Goal: Transaction & Acquisition: Purchase product/service

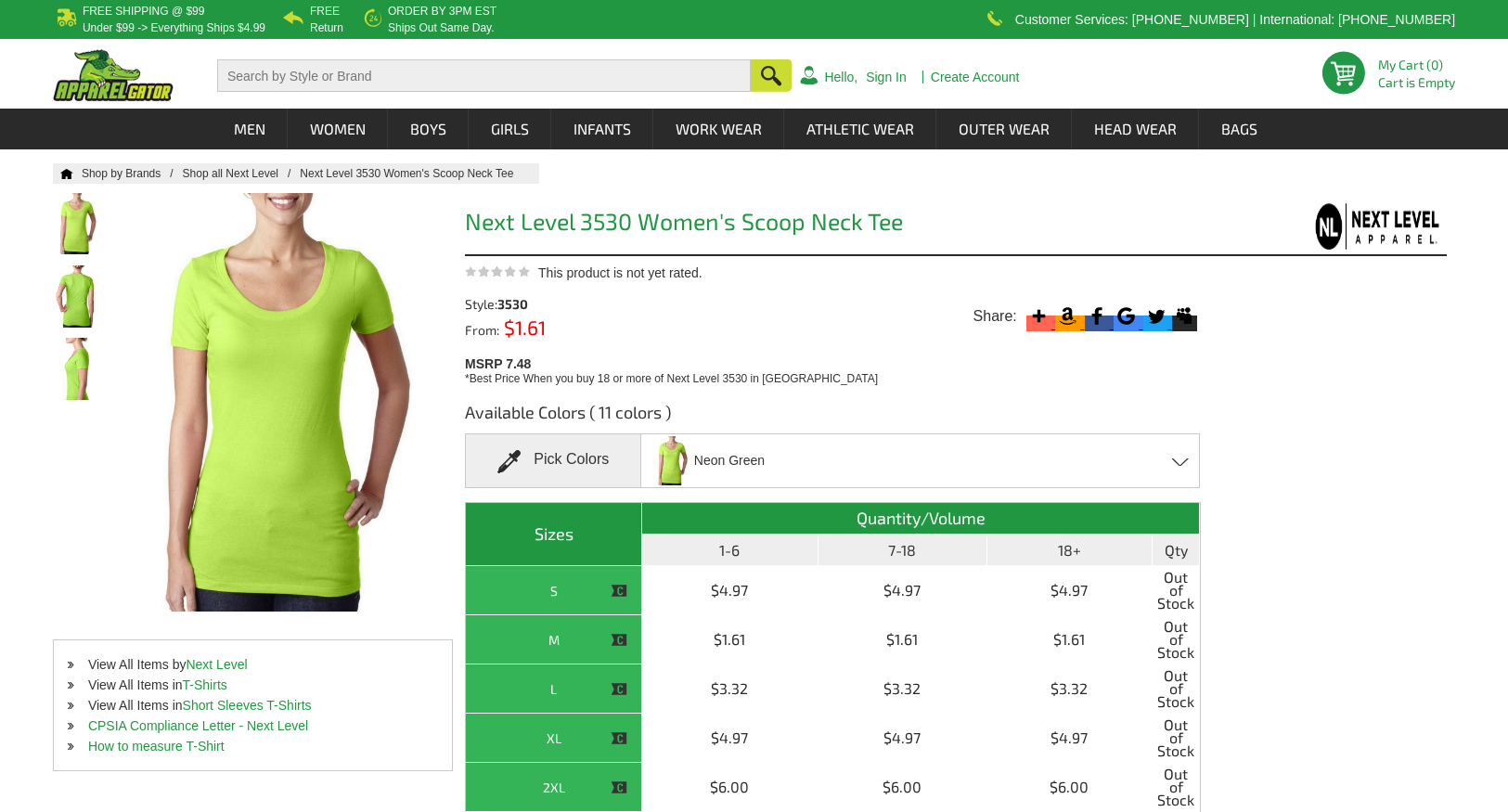
click at [1017, 472] on div "Neon Green Banana Cream - Closeout [PERSON_NAME] - Closeout Light Orange - Clos…" at bounding box center [920, 460] width 560 height 55
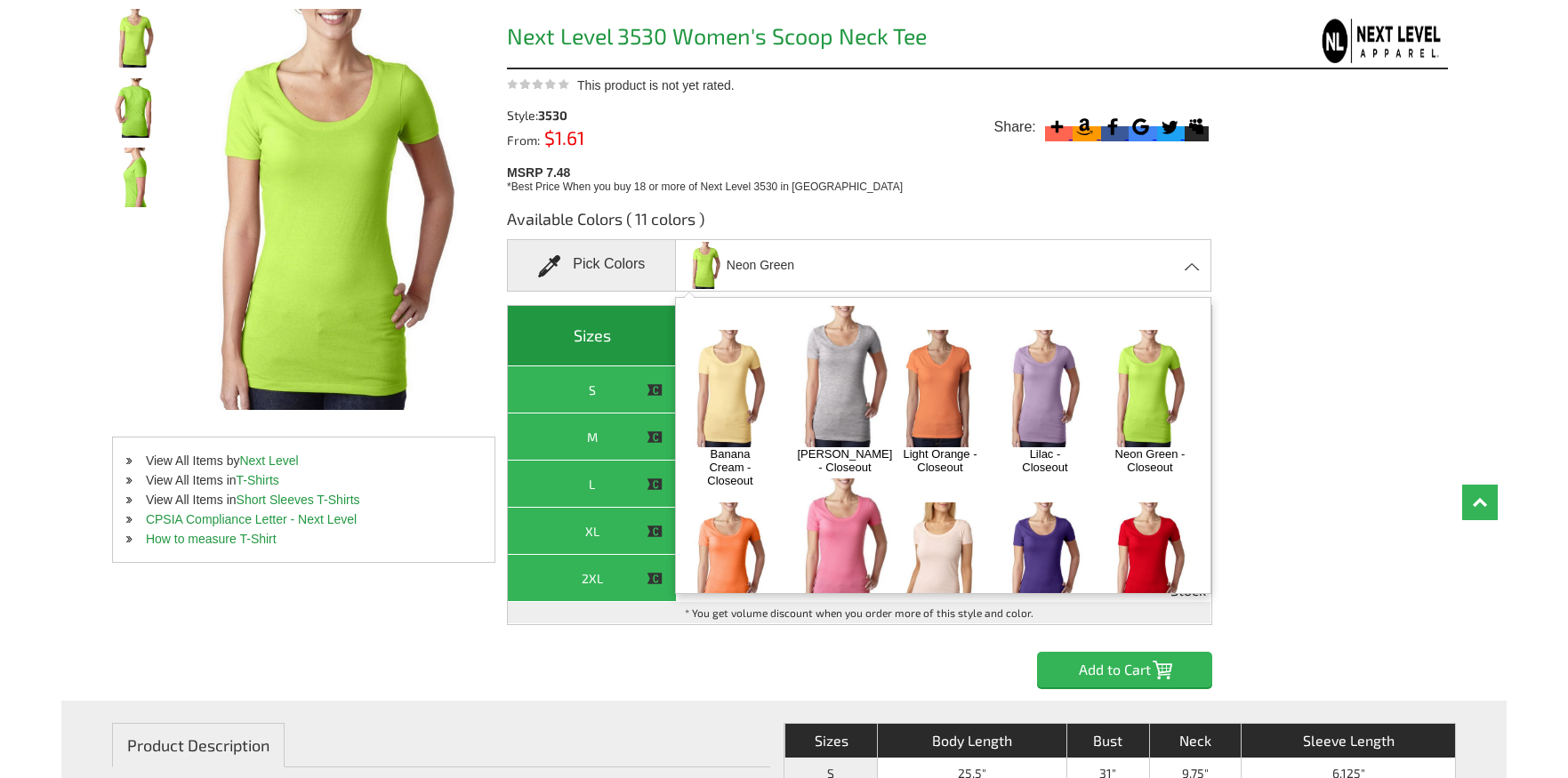
scroll to position [178, 0]
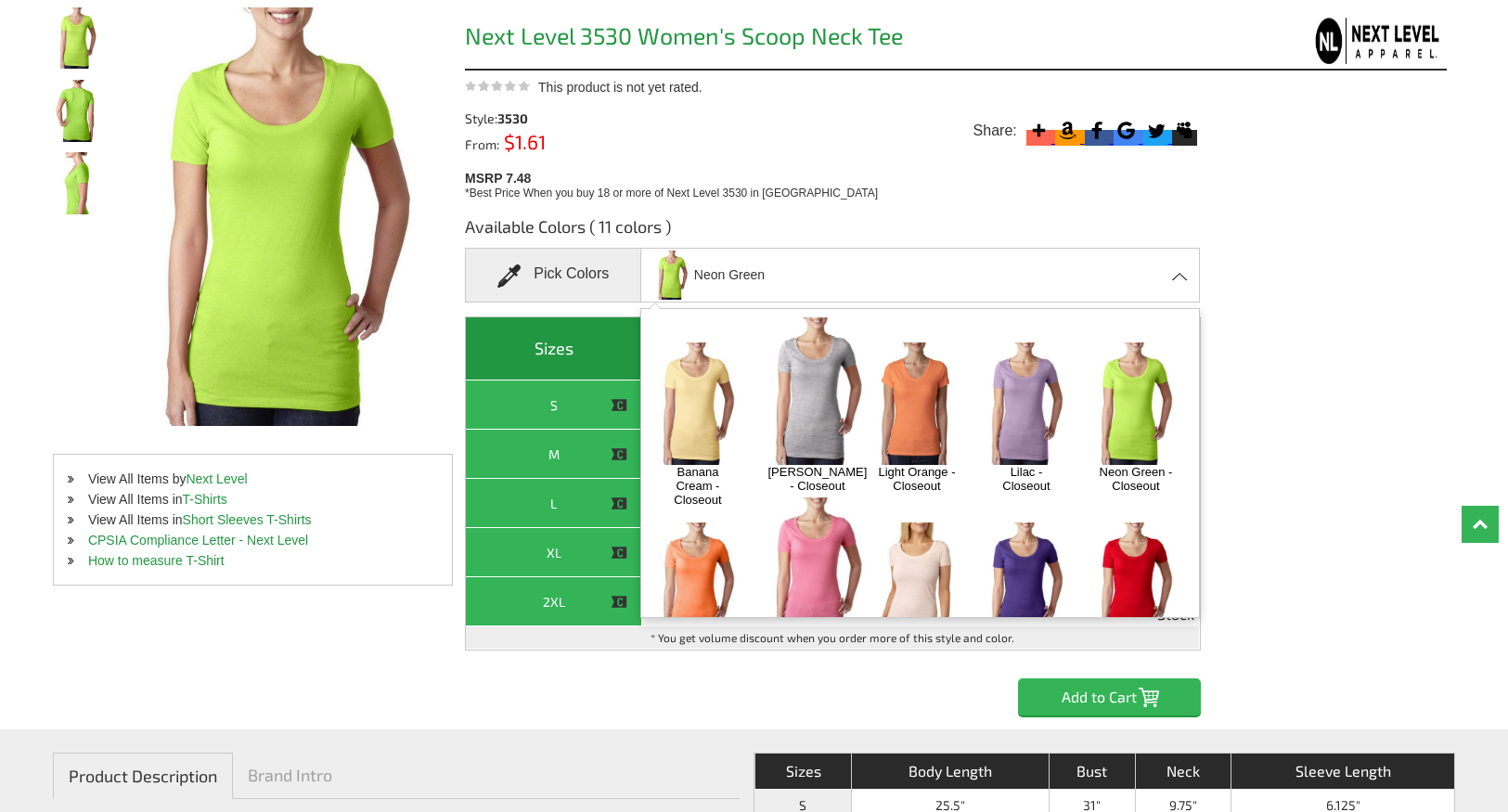
click at [1023, 397] on img at bounding box center [1026, 402] width 98 height 122
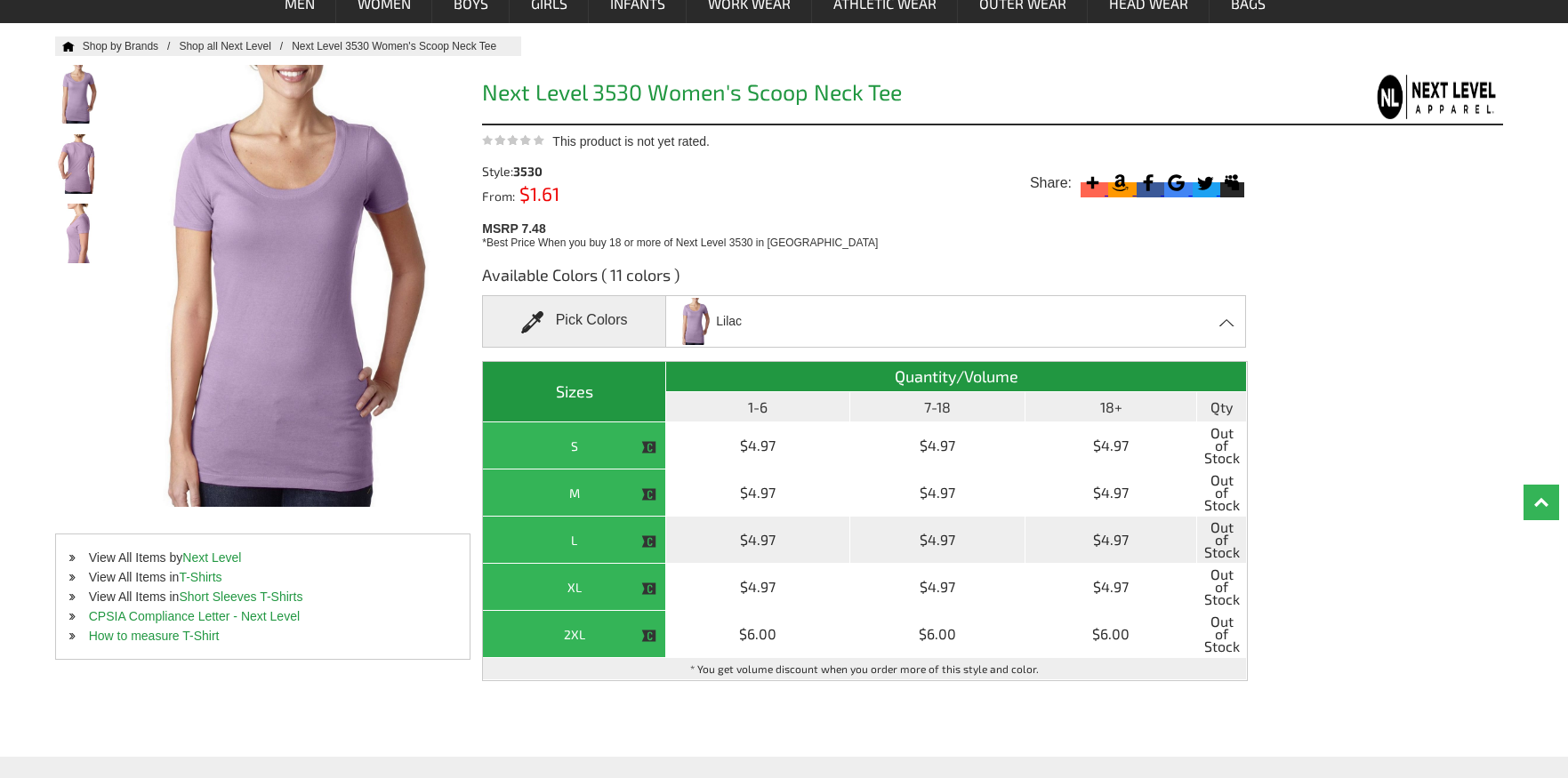
scroll to position [89, 0]
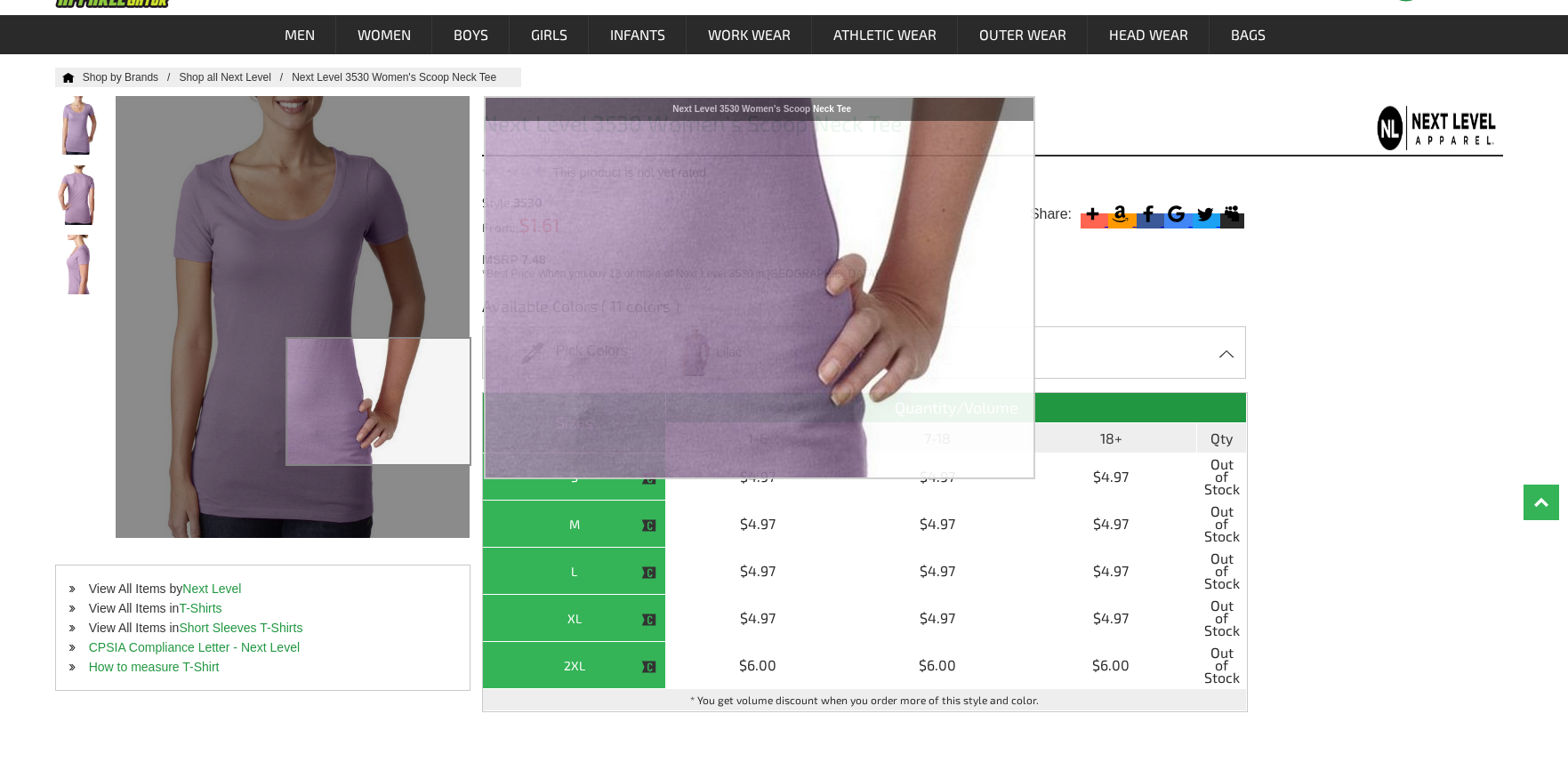
click at [386, 402] on div at bounding box center [276, 296] width 321 height 401
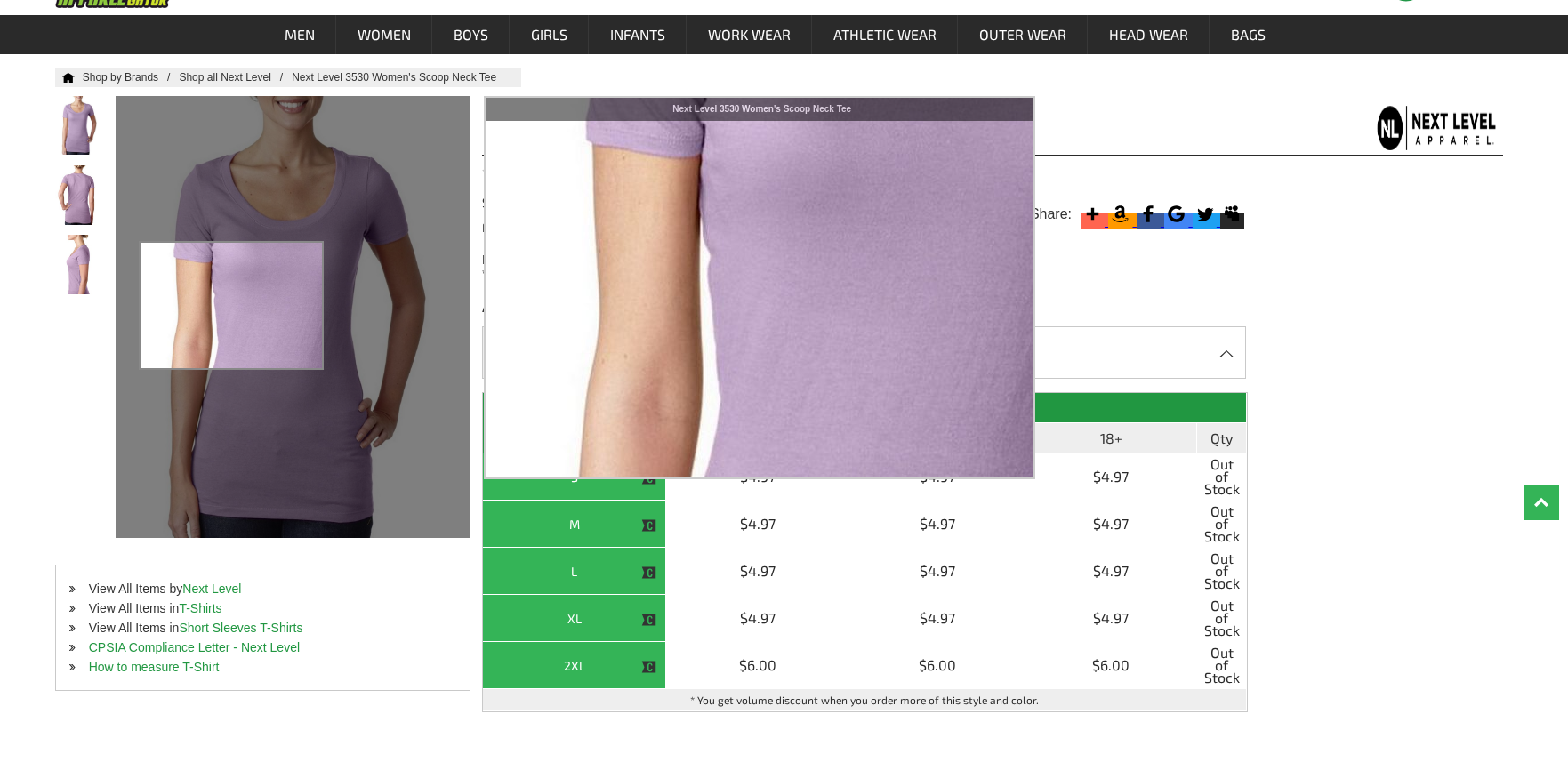
drag, startPoint x: 231, startPoint y: 306, endPoint x: 1433, endPoint y: 631, distance: 1245.2
click at [1433, 631] on div "Available Colors ( 11 colors ) Pick Colors [GEOGRAPHIC_DATA] Banana Cream - Clo…" at bounding box center [992, 528] width 1021 height 493
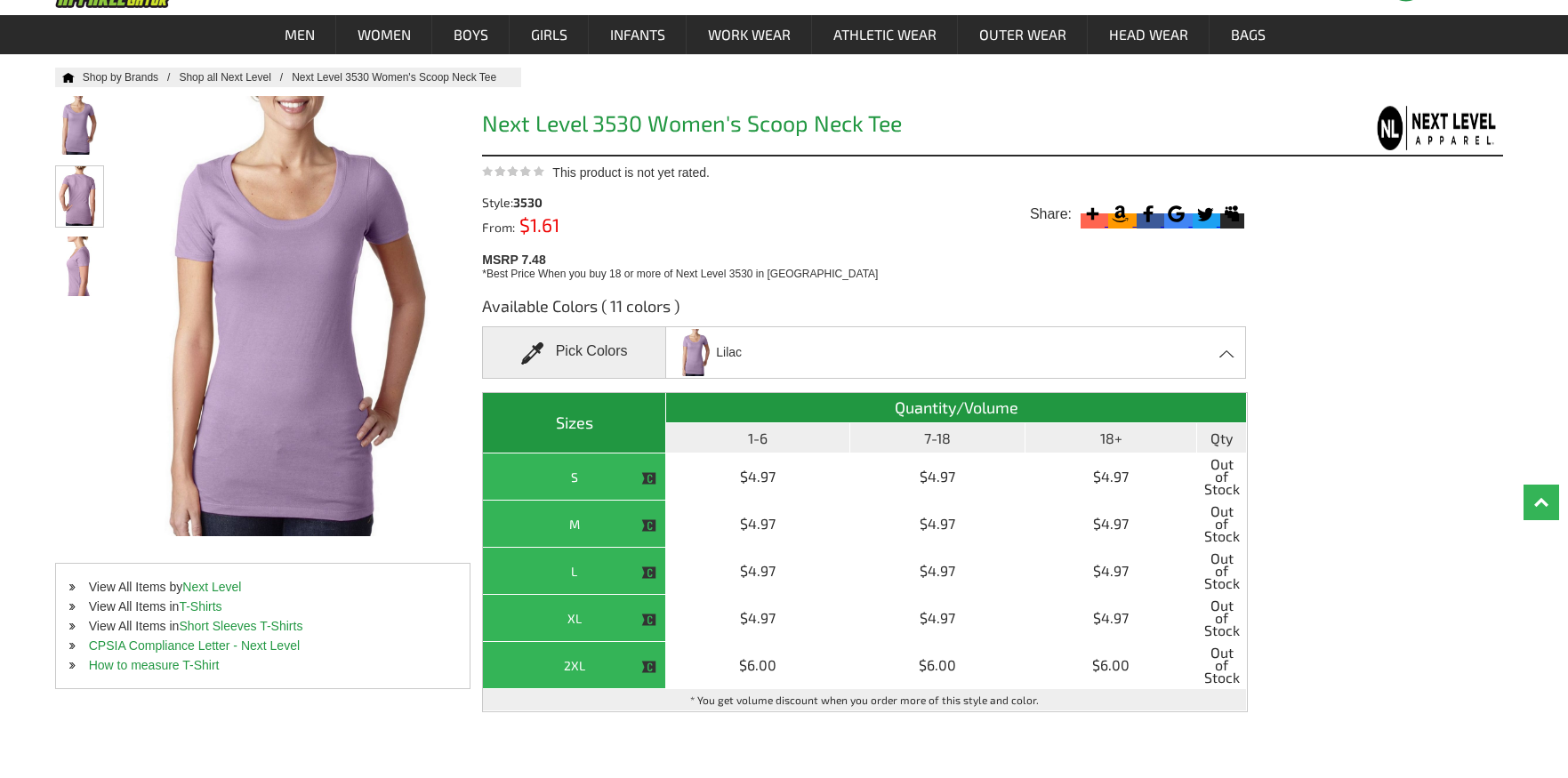
click at [91, 204] on img at bounding box center [79, 195] width 47 height 60
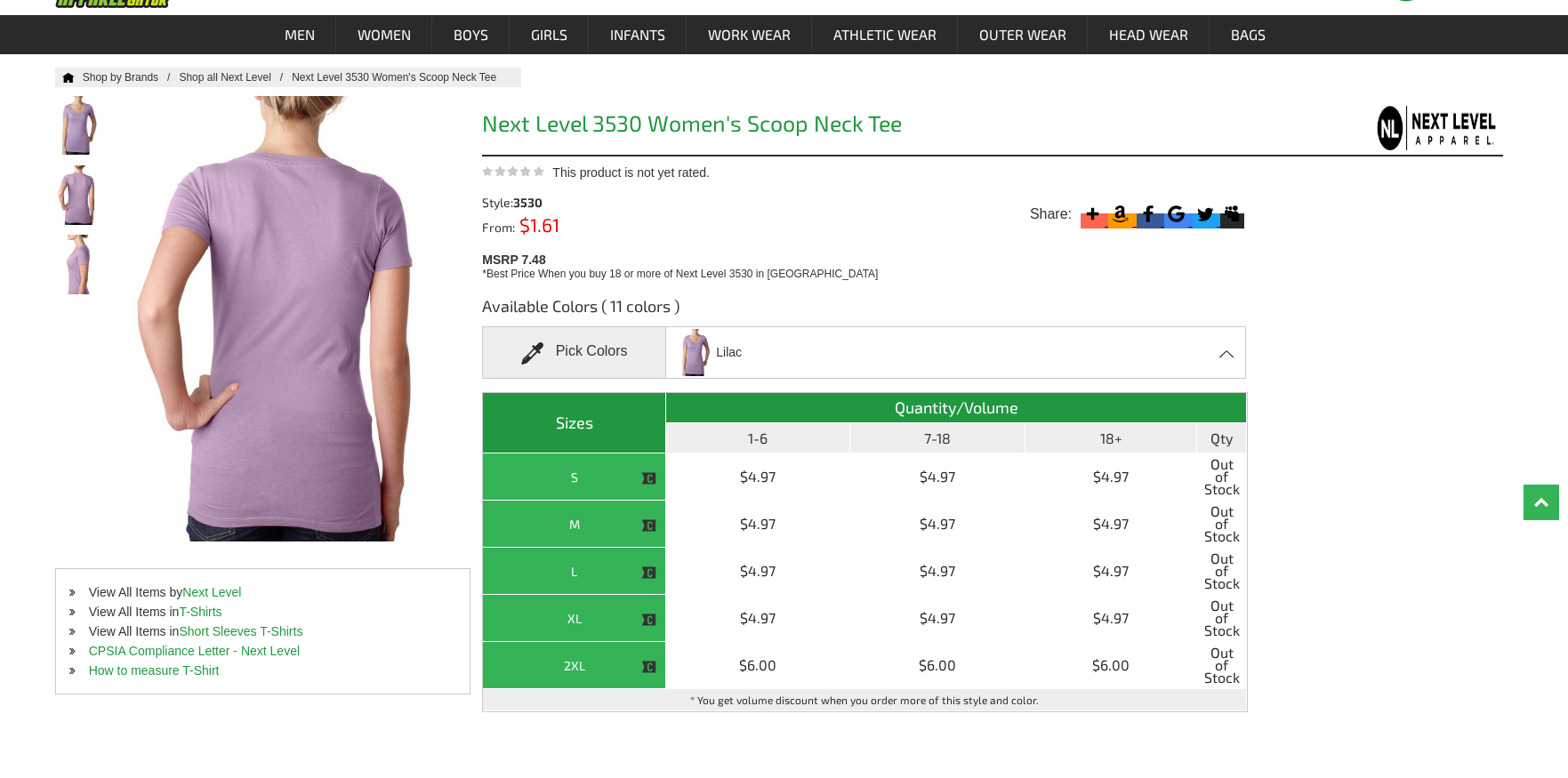
click at [1250, 453] on div "Available Colors ( 11 colors ) Pick Colors [GEOGRAPHIC_DATA] Banana Cream - Clo…" at bounding box center [992, 528] width 1021 height 493
click at [1233, 350] on span at bounding box center [1227, 353] width 17 height 8
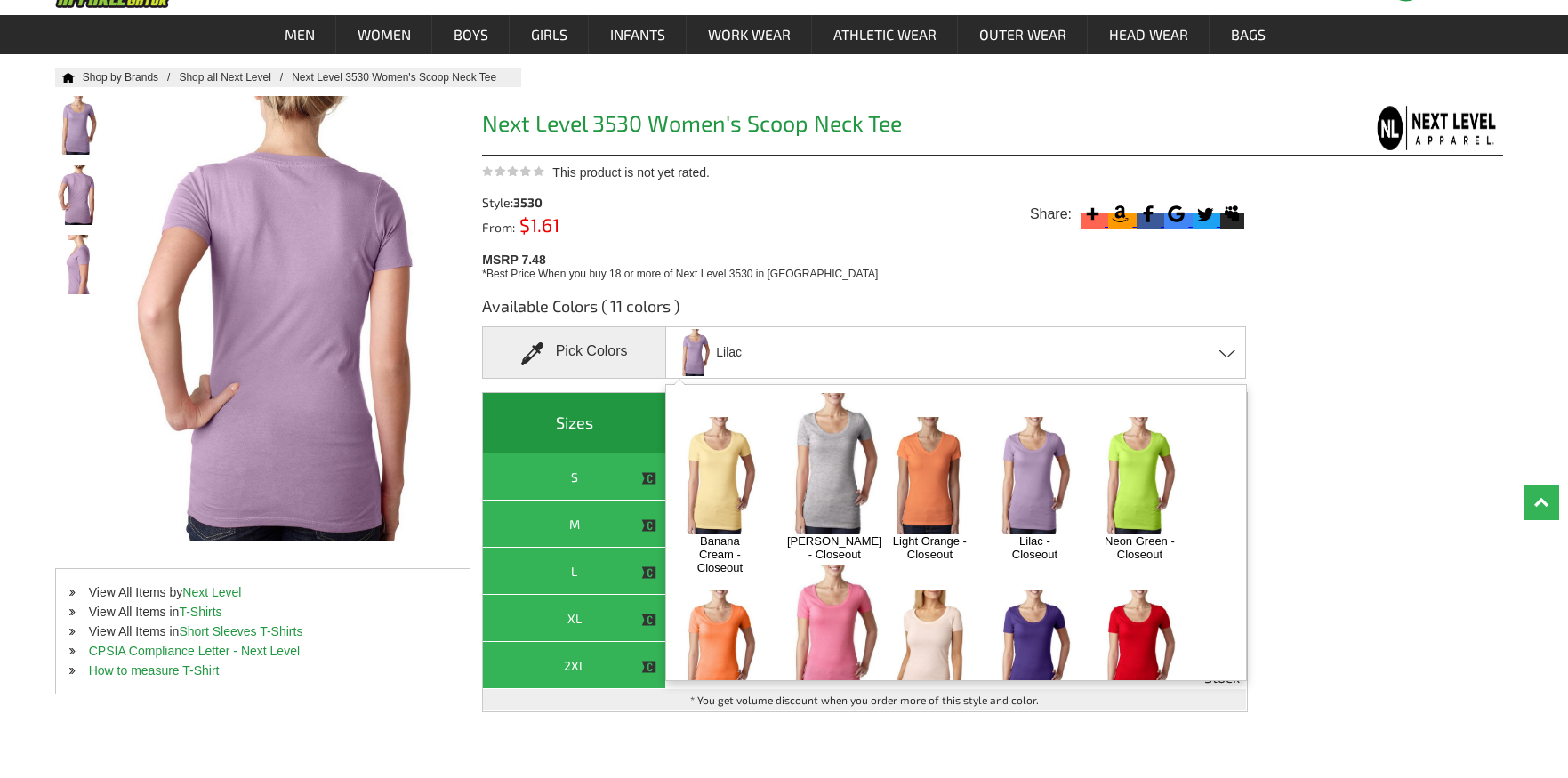
click at [716, 451] on img at bounding box center [720, 474] width 94 height 117
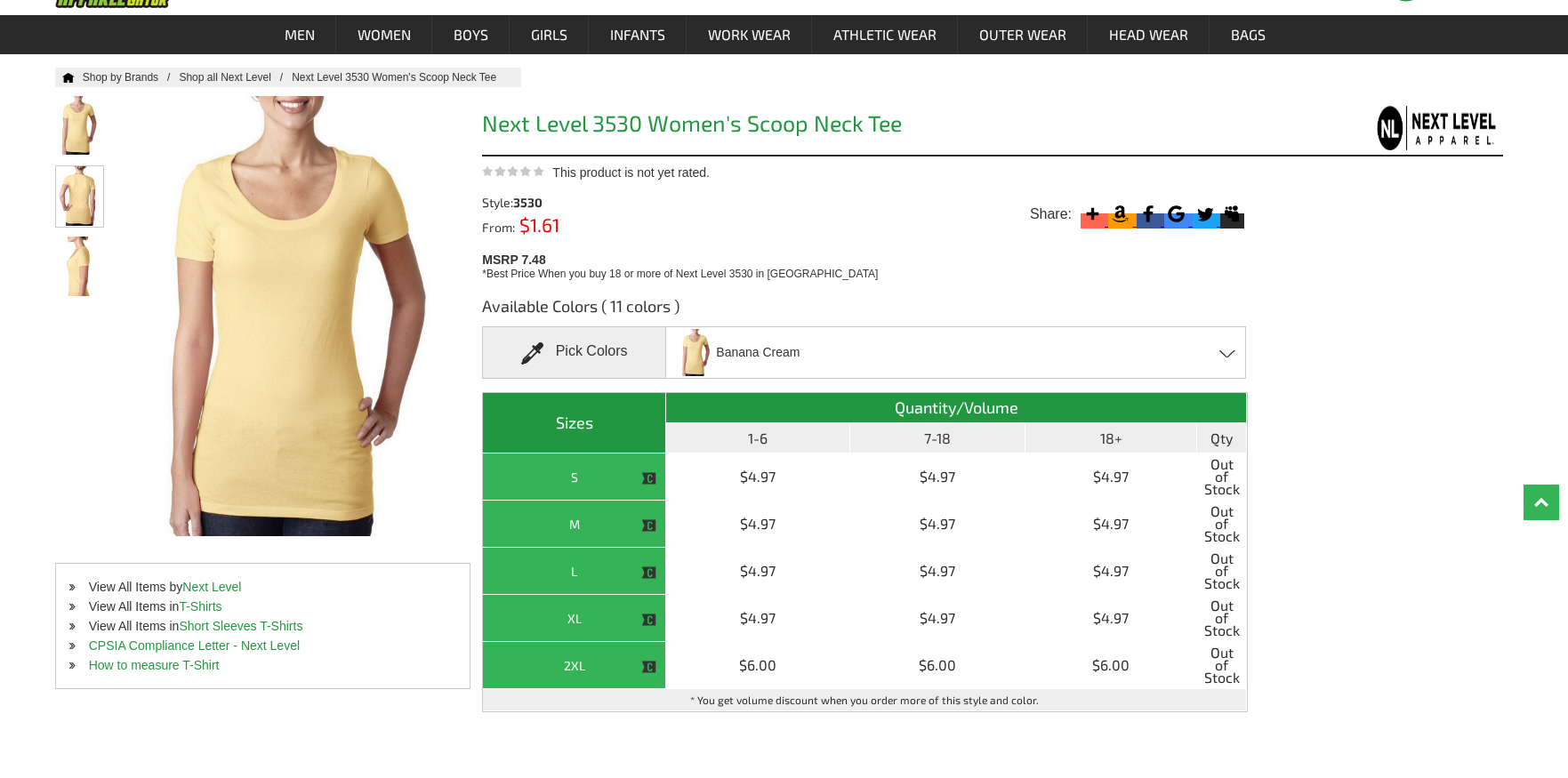
click at [71, 196] on img at bounding box center [79, 195] width 47 height 60
drag, startPoint x: 717, startPoint y: 353, endPoint x: 795, endPoint y: 350, distance: 78.1
click at [795, 350] on span "Banana Cream" at bounding box center [757, 352] width 84 height 31
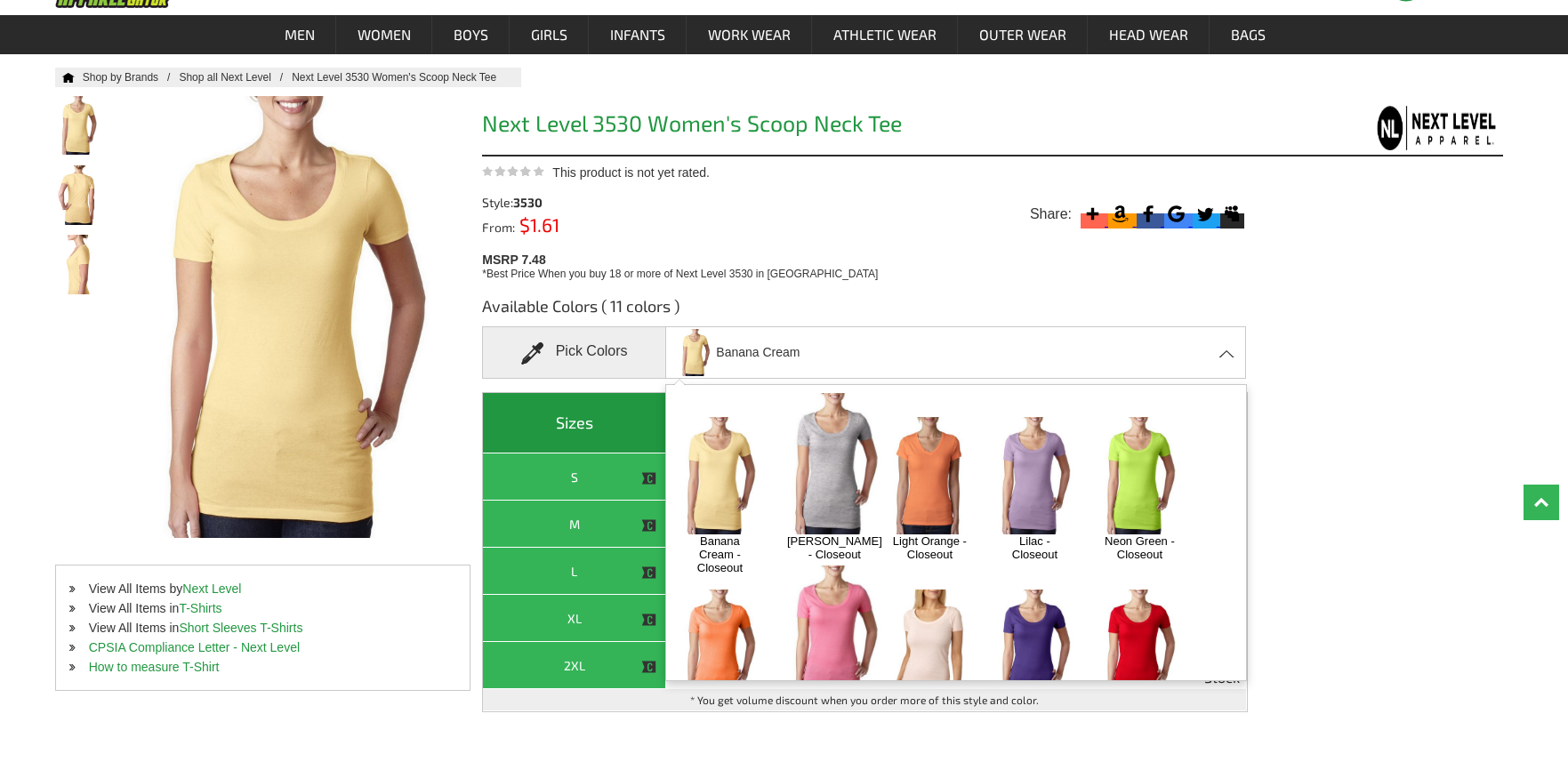
copy span "Banana Cream"
click at [820, 492] on img at bounding box center [834, 463] width 113 height 141
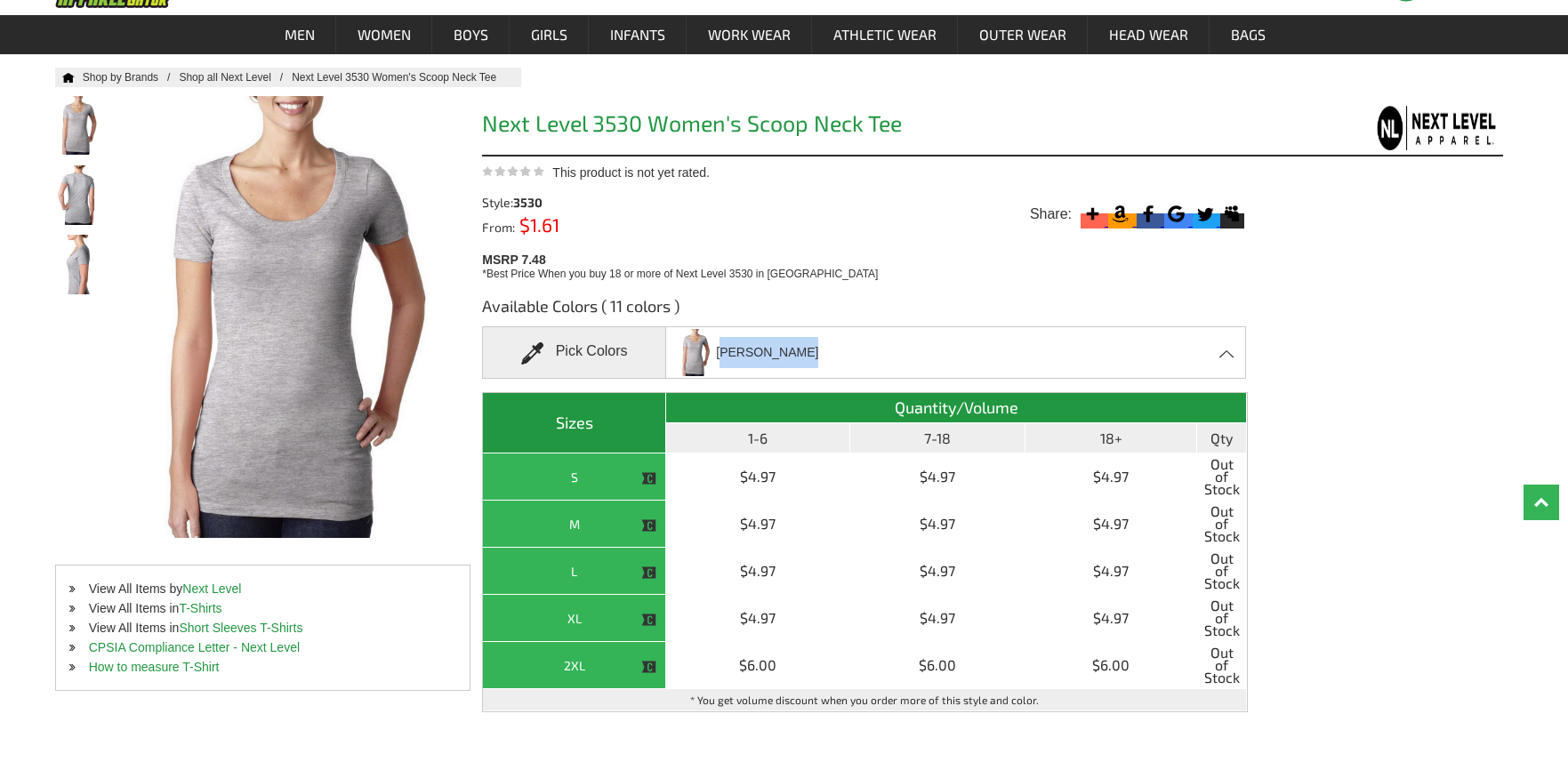
drag, startPoint x: 718, startPoint y: 354, endPoint x: 789, endPoint y: 350, distance: 71.1
click at [789, 350] on span "[PERSON_NAME]" at bounding box center [767, 352] width 102 height 31
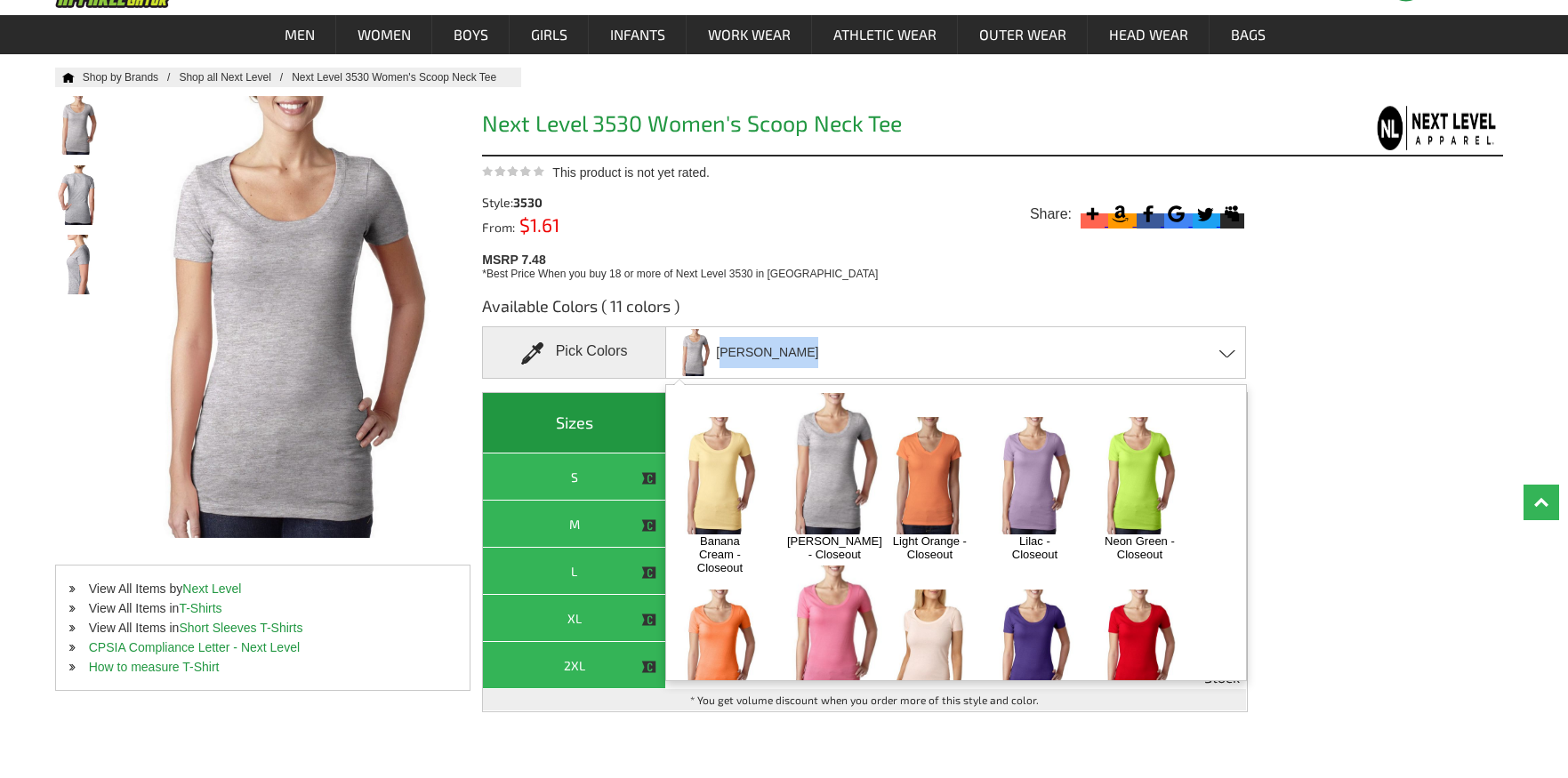
copy span "[PERSON_NAME]"
click at [68, 188] on img at bounding box center [79, 195] width 47 height 60
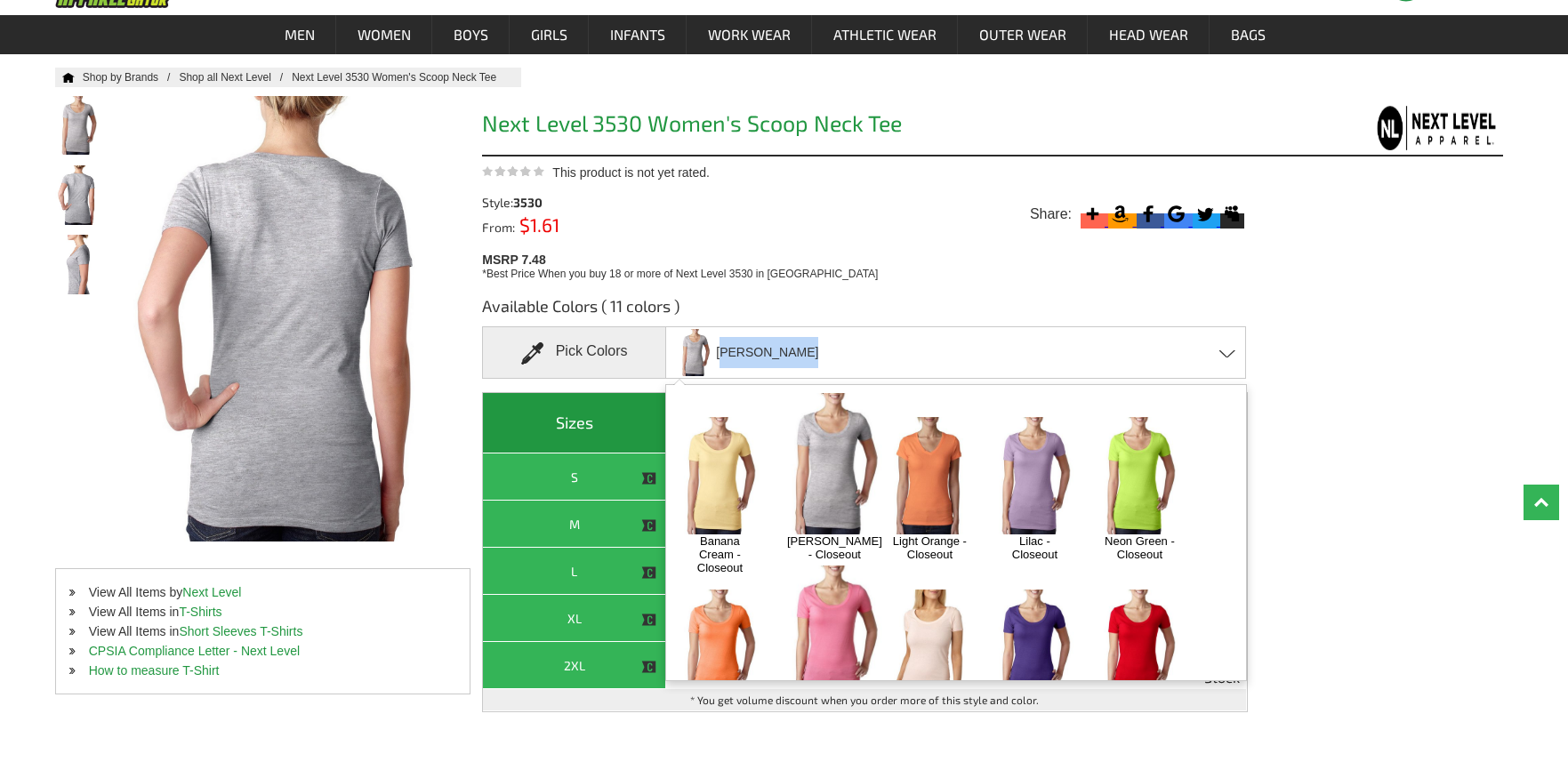
click at [1150, 484] on img at bounding box center [1139, 474] width 94 height 117
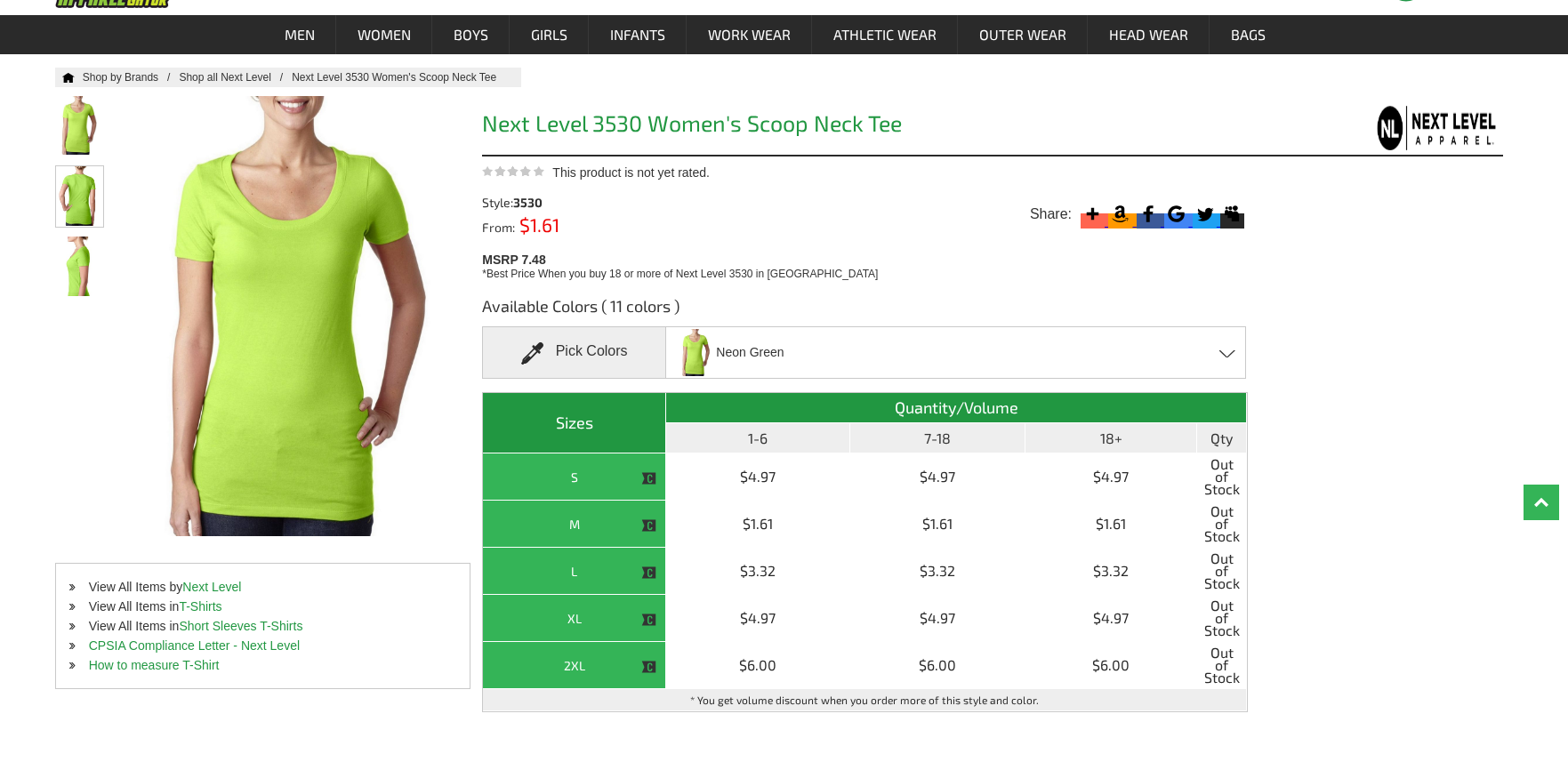
click at [71, 226] on ul at bounding box center [86, 196] width 62 height 201
click at [71, 198] on img at bounding box center [79, 195] width 47 height 60
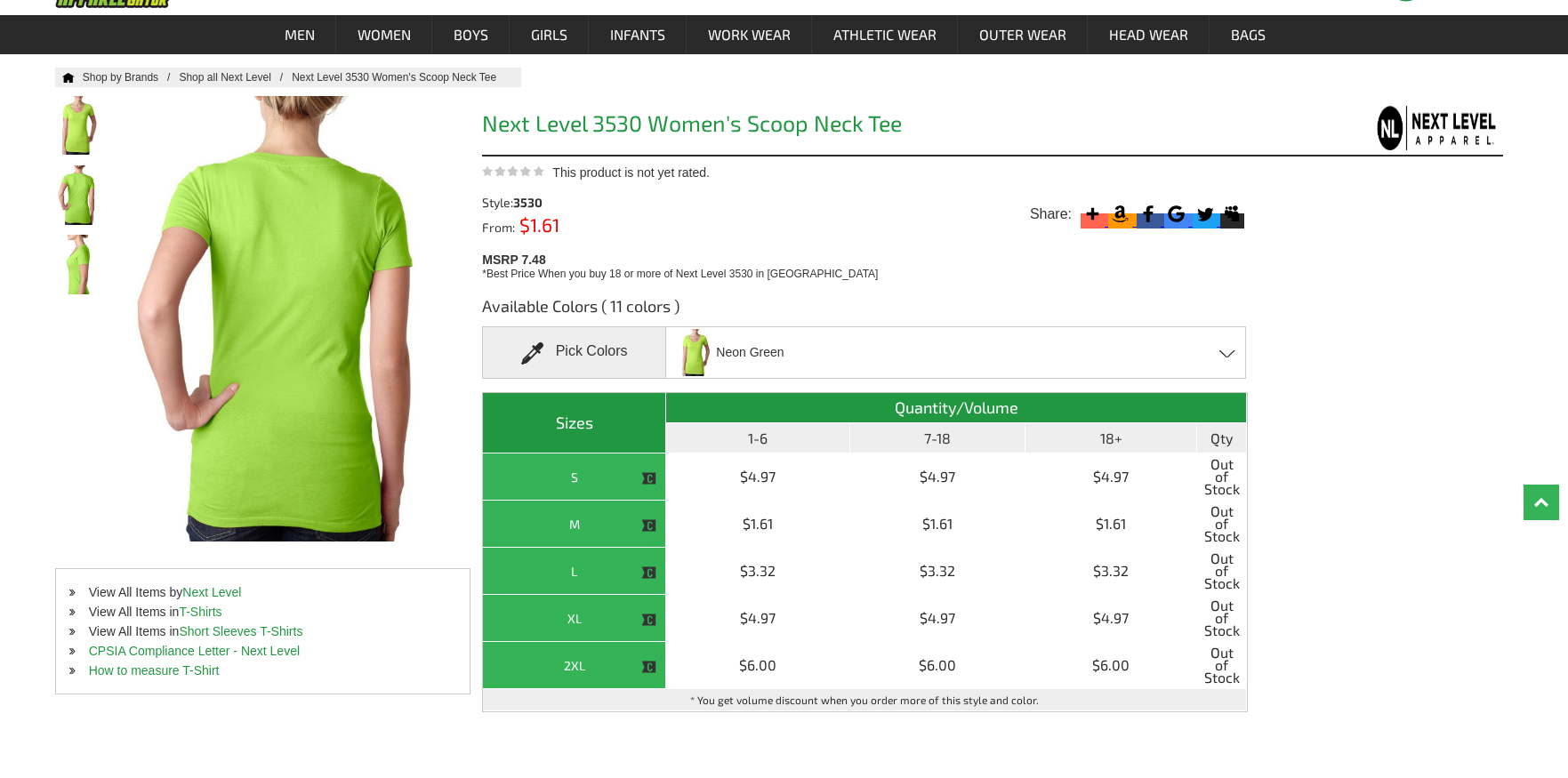
click at [1226, 348] on div "Neon Green Banana Cream - Closeout [PERSON_NAME] - Closeout Light Orange - Clos…" at bounding box center [956, 351] width 581 height 52
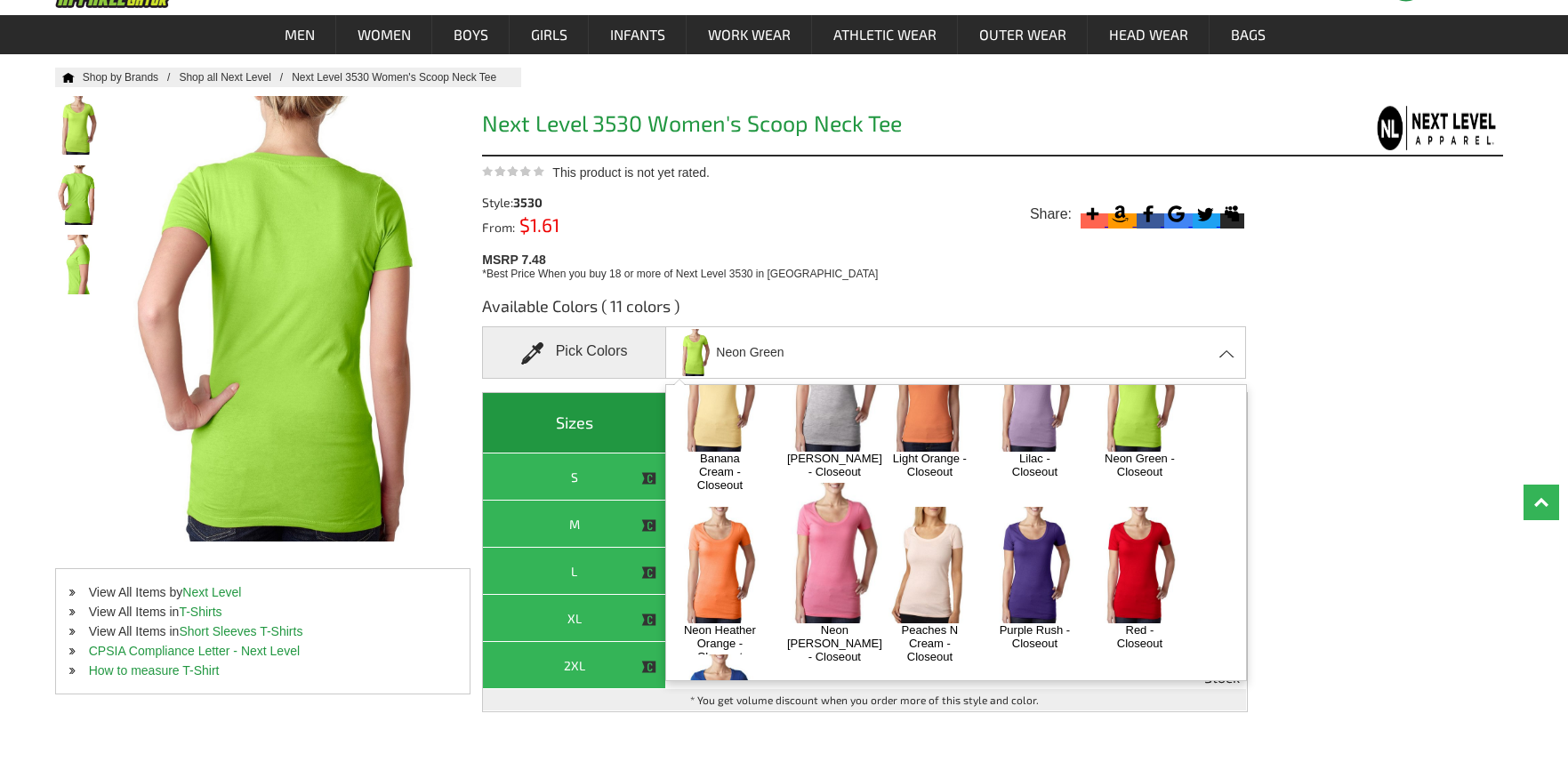
scroll to position [0, 0]
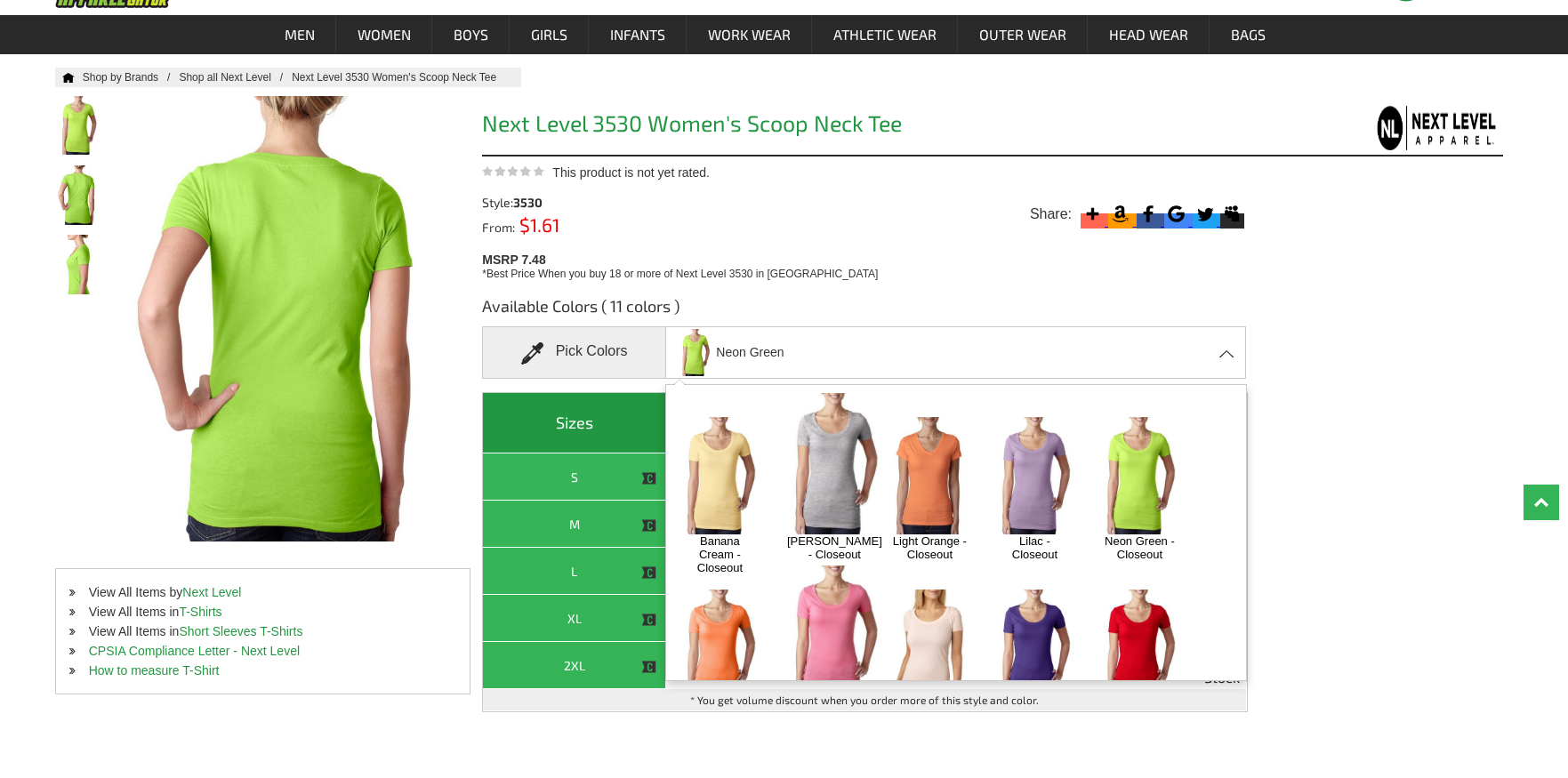
click at [922, 484] on img at bounding box center [930, 474] width 94 height 117
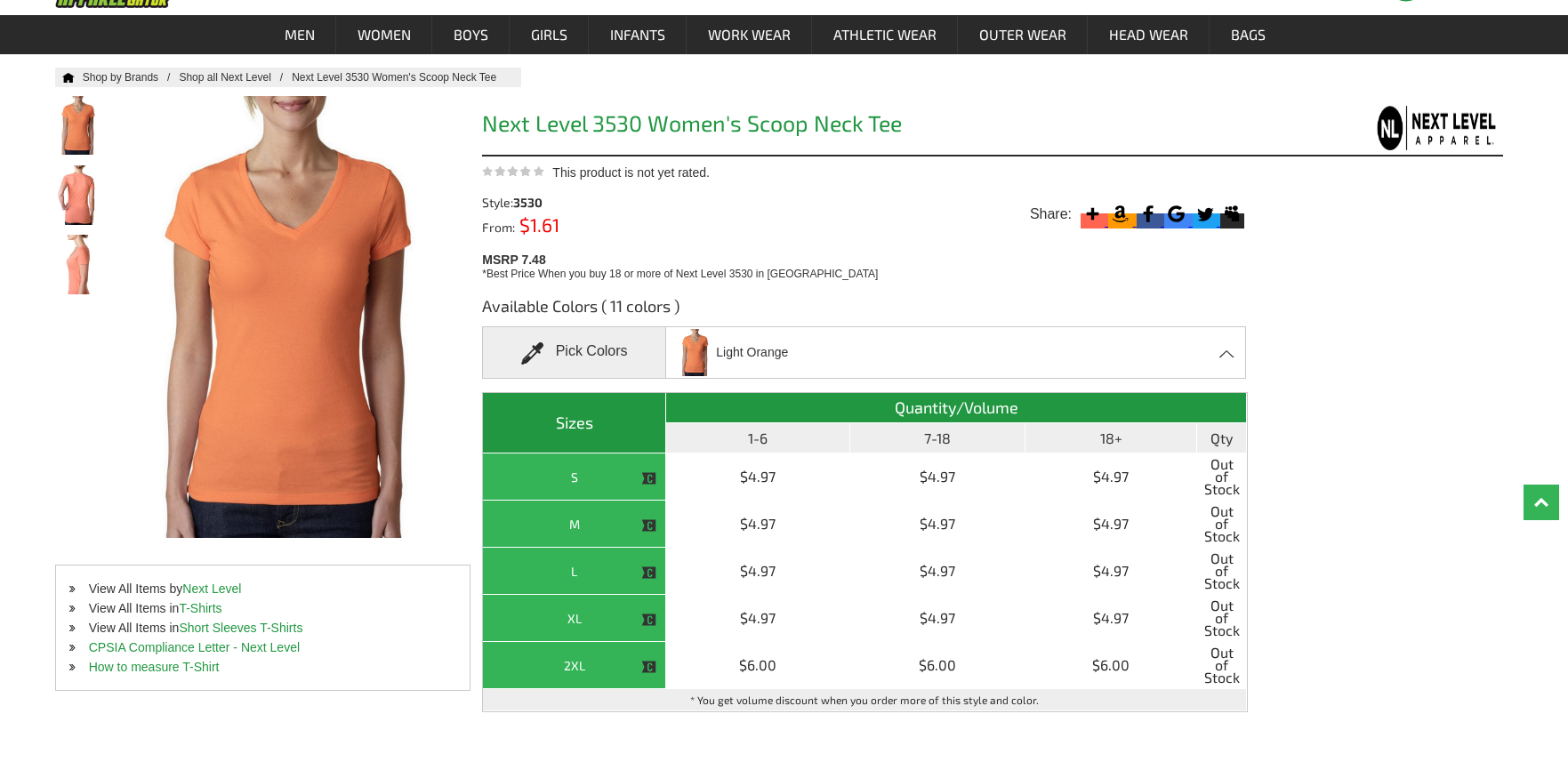
click at [1140, 353] on div "Light Orange Banana Cream - Closeout [PERSON_NAME] - Closeout Light Orange - Cl…" at bounding box center [956, 351] width 581 height 52
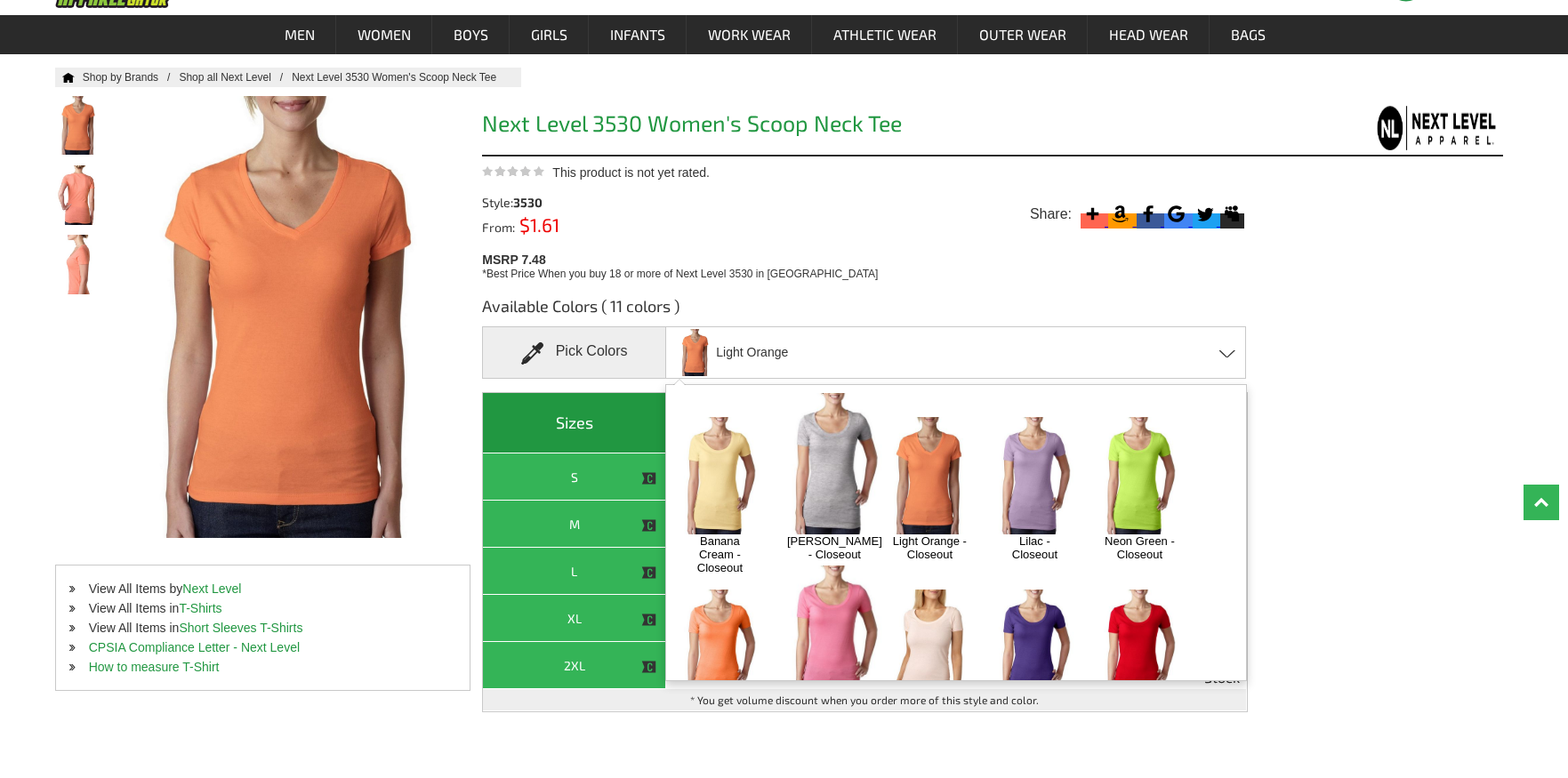
scroll to position [89, 0]
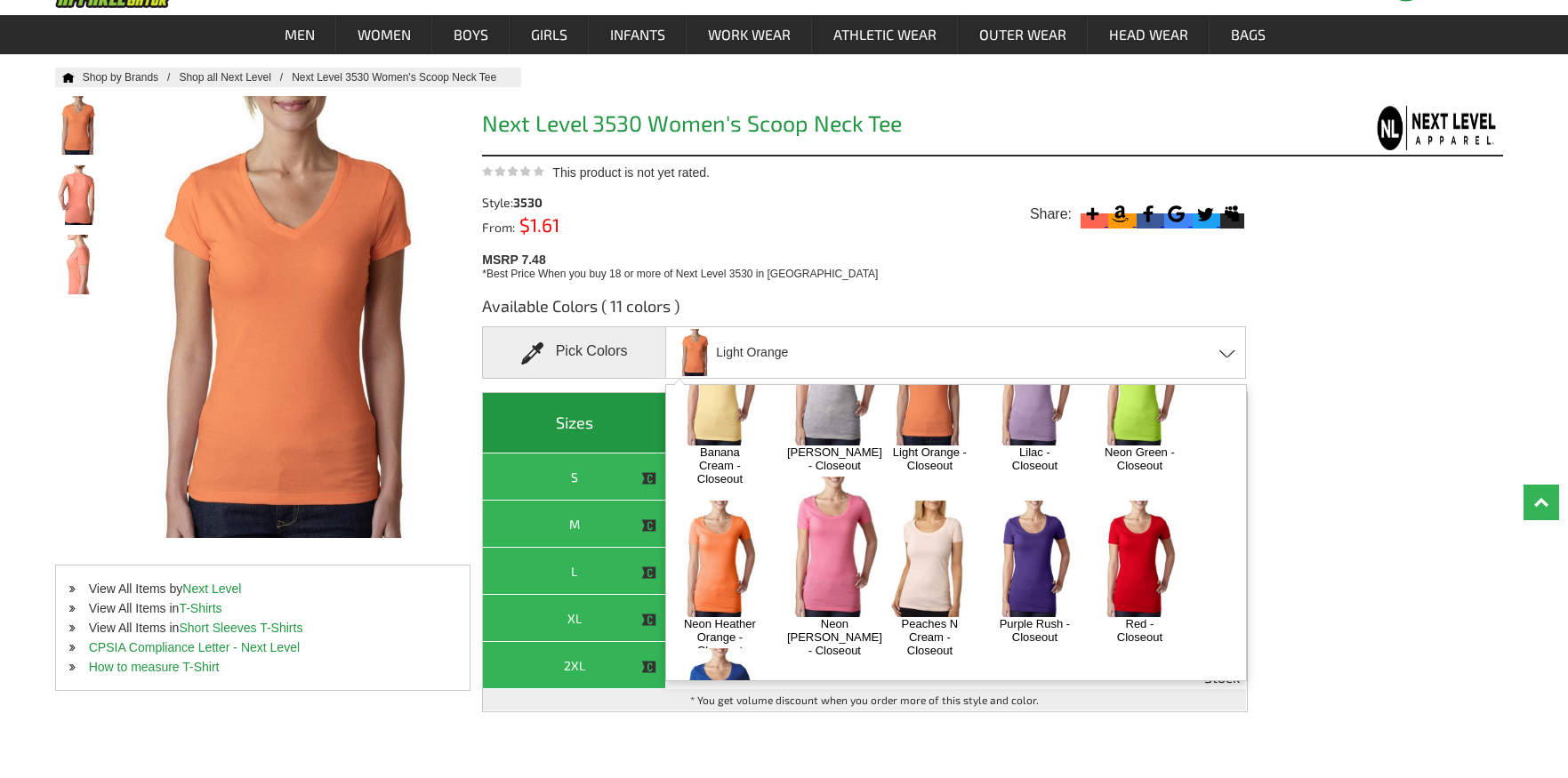
click at [713, 541] on img at bounding box center [720, 558] width 94 height 117
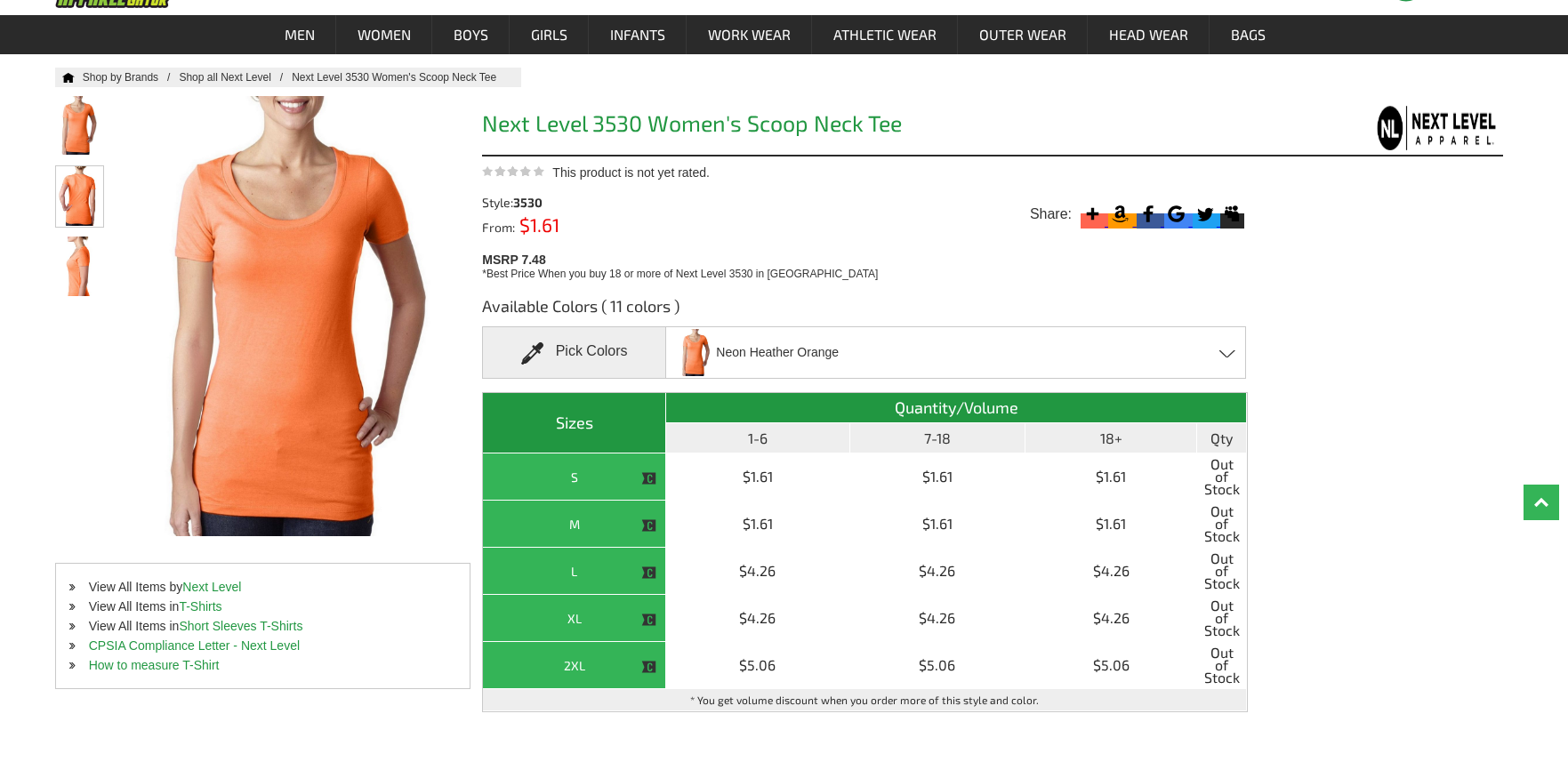
click at [74, 188] on img at bounding box center [79, 195] width 47 height 60
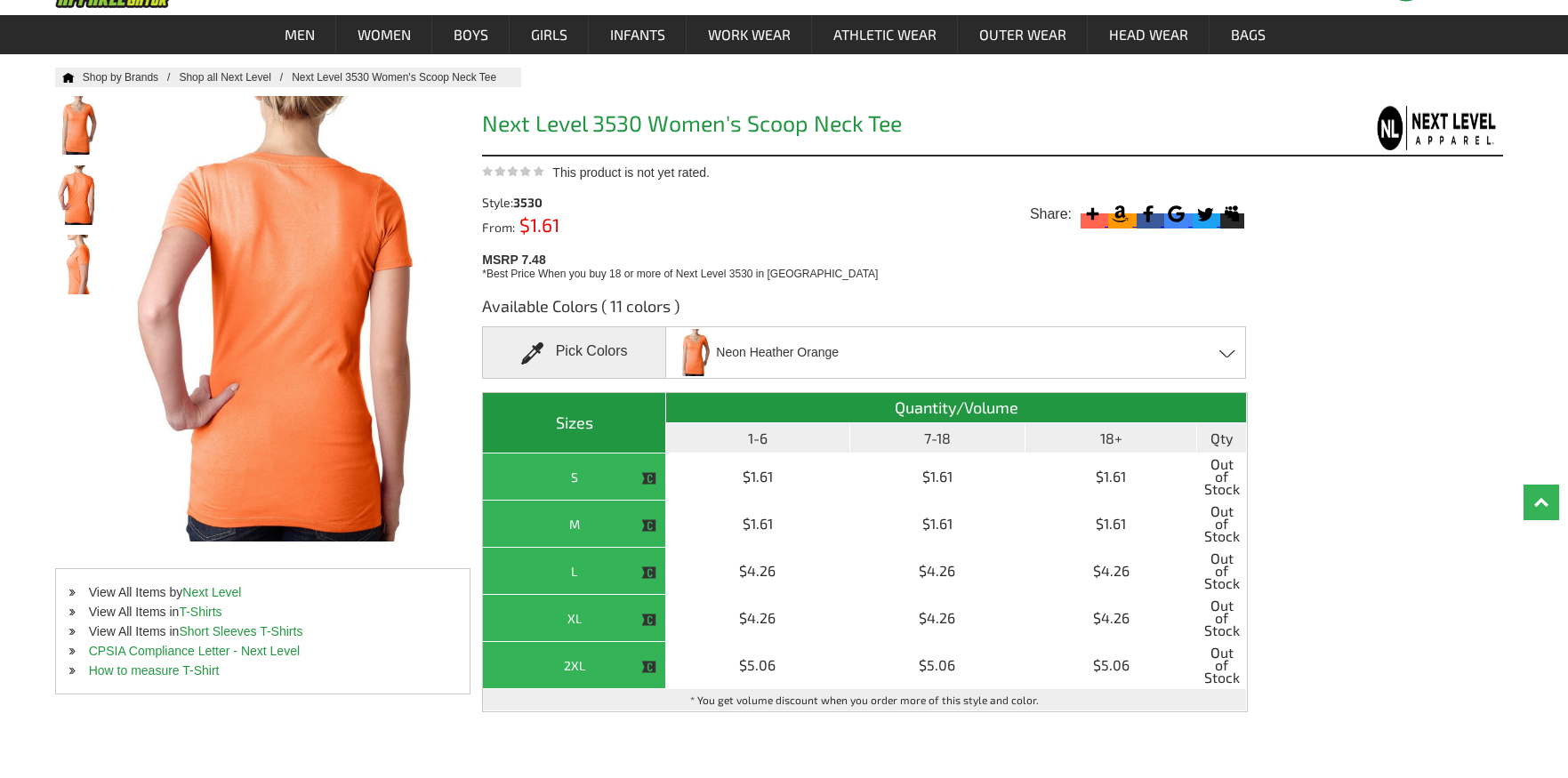
drag, startPoint x: 717, startPoint y: 351, endPoint x: 840, endPoint y: 354, distance: 123.0
click at [840, 354] on div "Neon Heather Orange Banana Cream - Closeout [PERSON_NAME] - Closeout Light Oran…" at bounding box center [956, 351] width 581 height 52
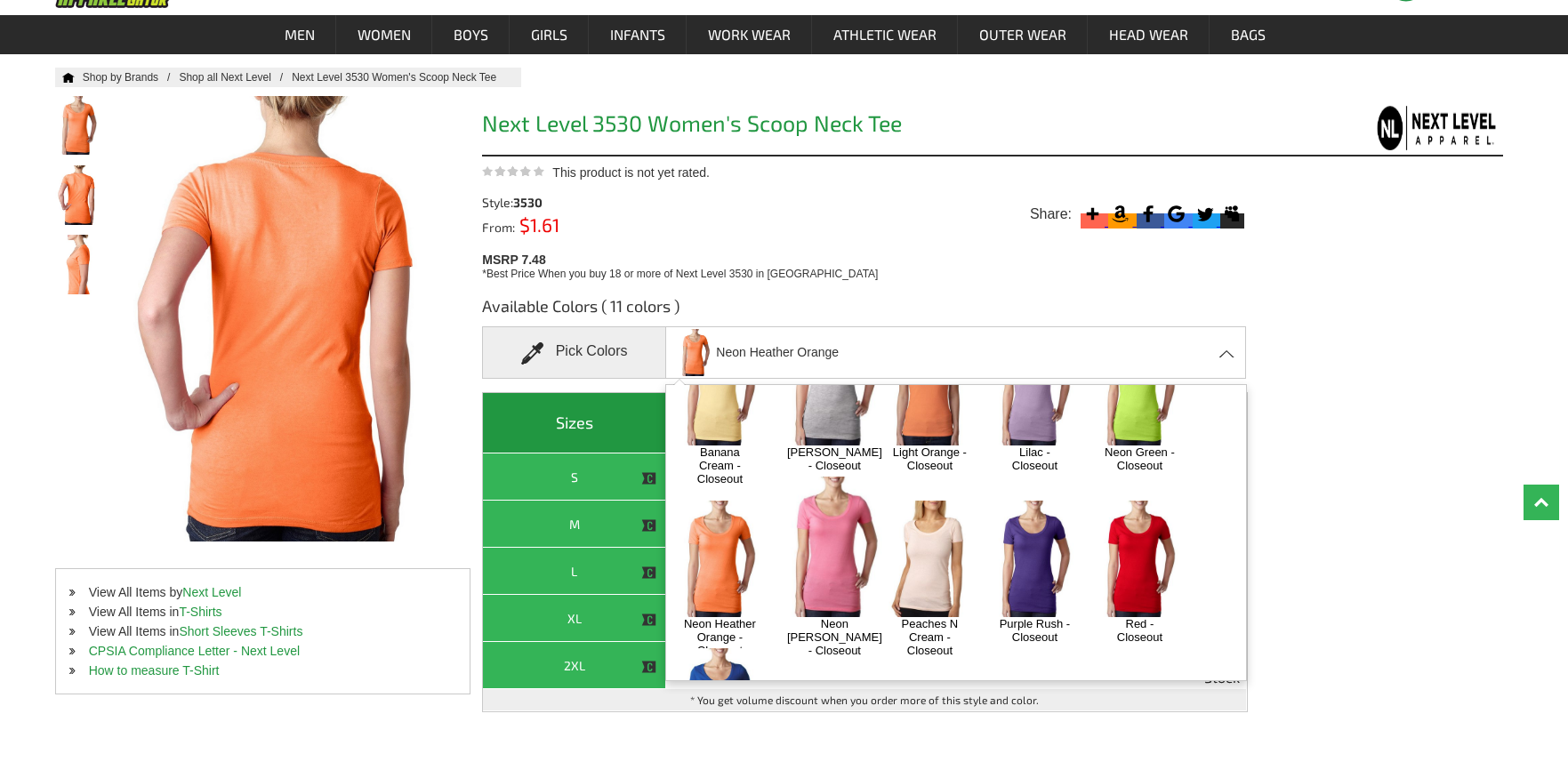
copy span "Neon Heather Orange"
click at [1364, 580] on div "Available Colors ( 11 colors ) Pick Colors Neon Heather Orange Banana Cream - C…" at bounding box center [992, 528] width 1021 height 493
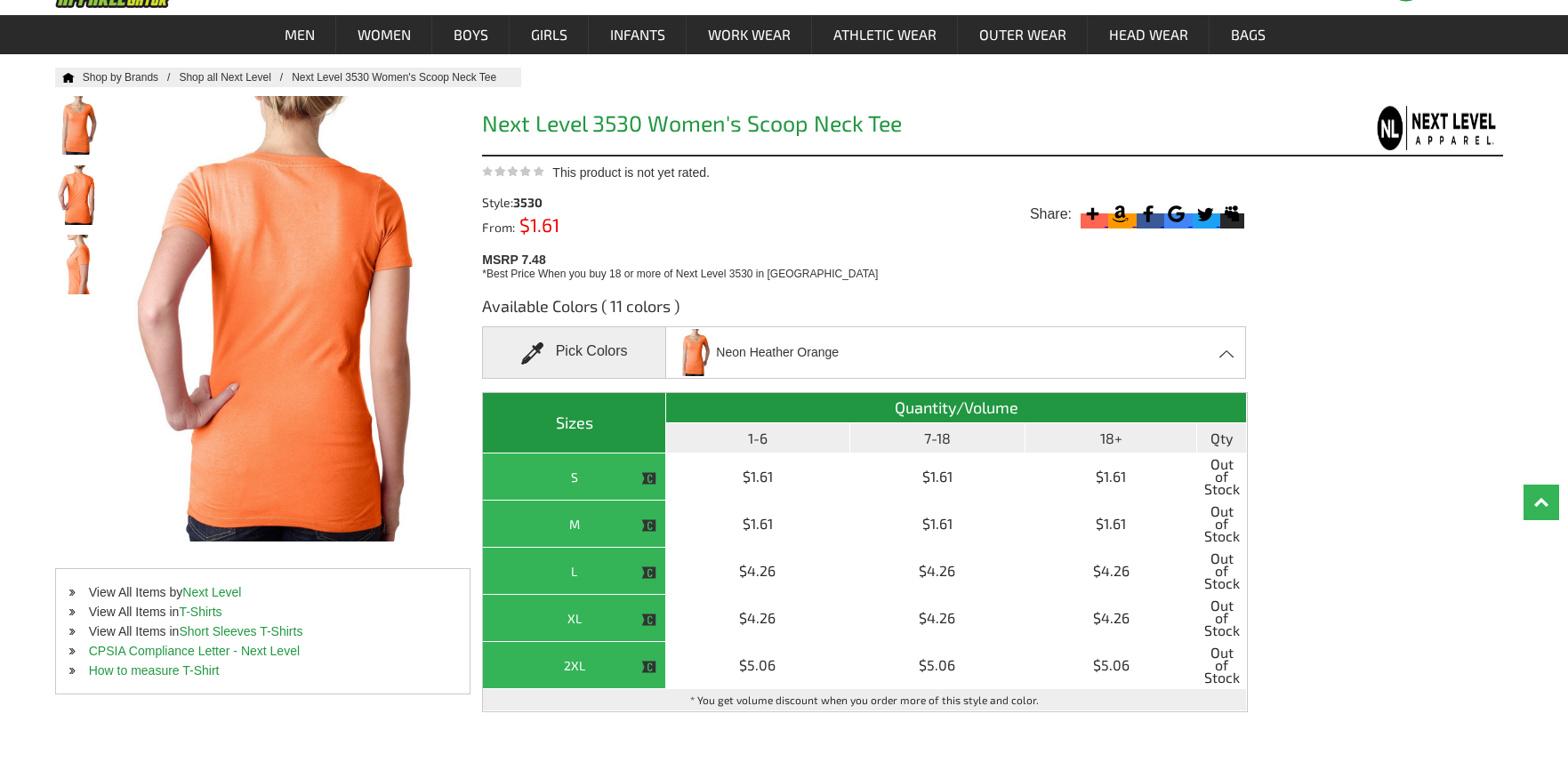
click at [1223, 354] on span at bounding box center [1227, 353] width 17 height 8
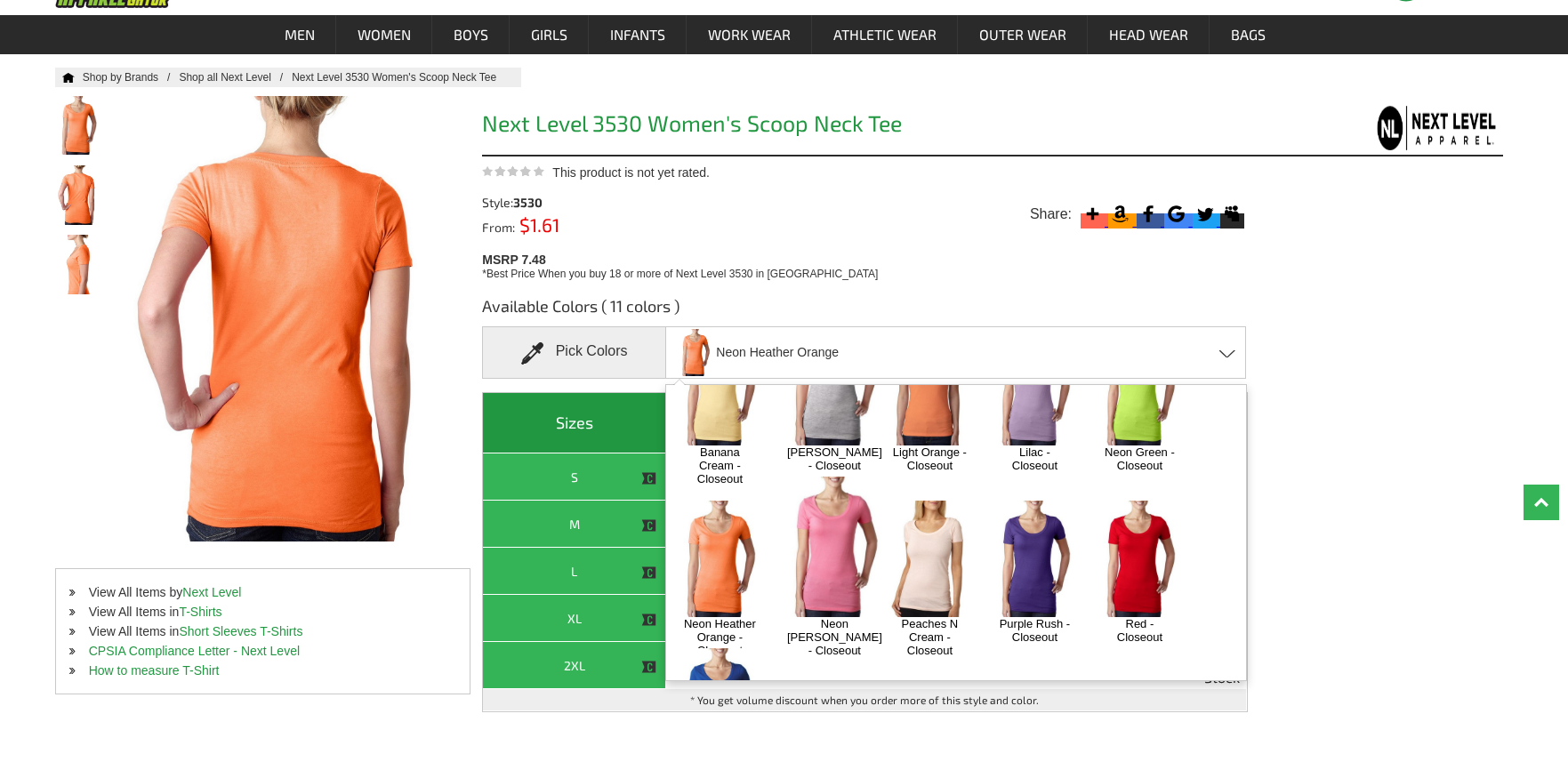
click at [810, 525] on img at bounding box center [834, 547] width 113 height 141
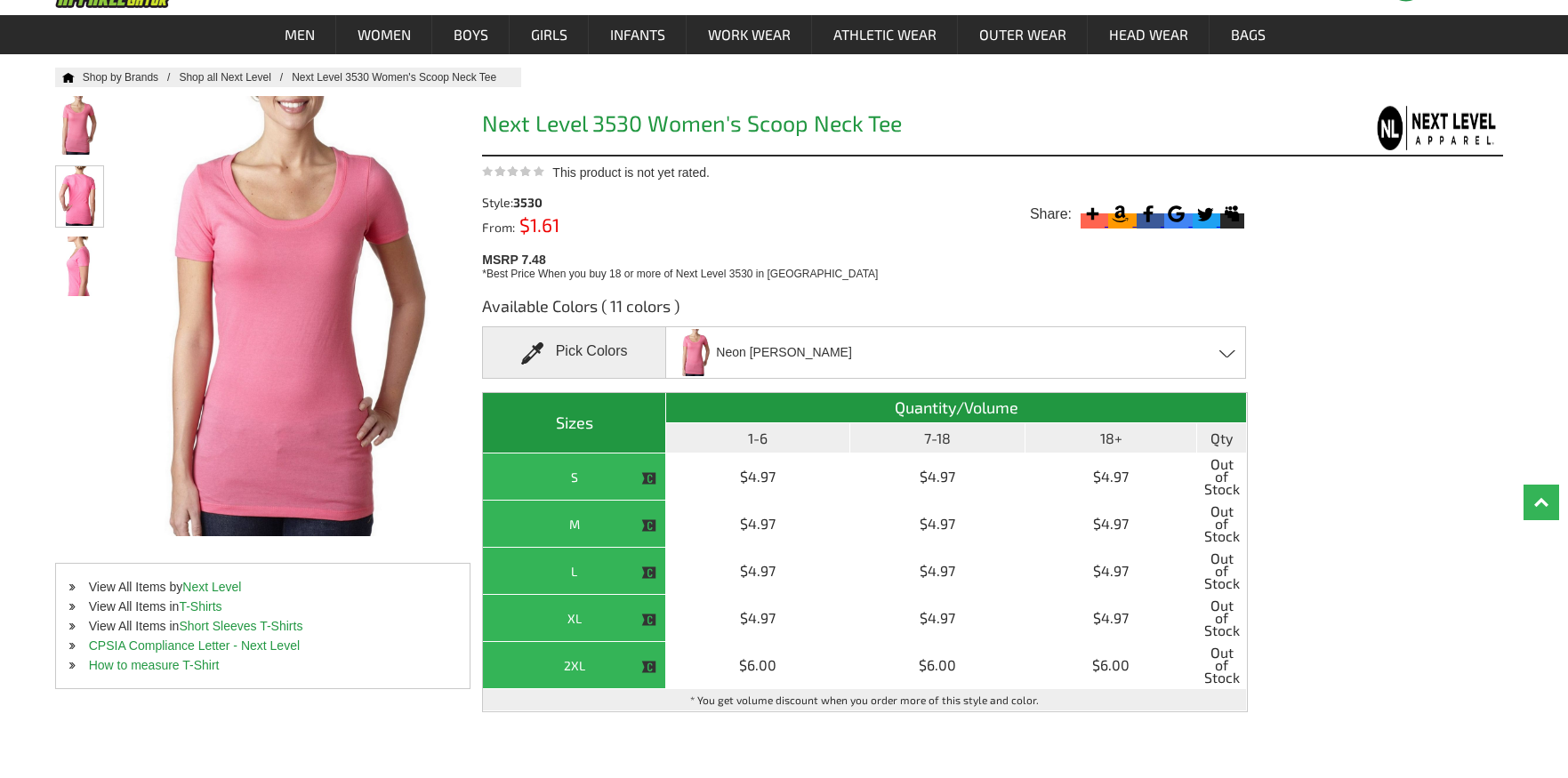
click at [72, 196] on img at bounding box center [79, 195] width 47 height 60
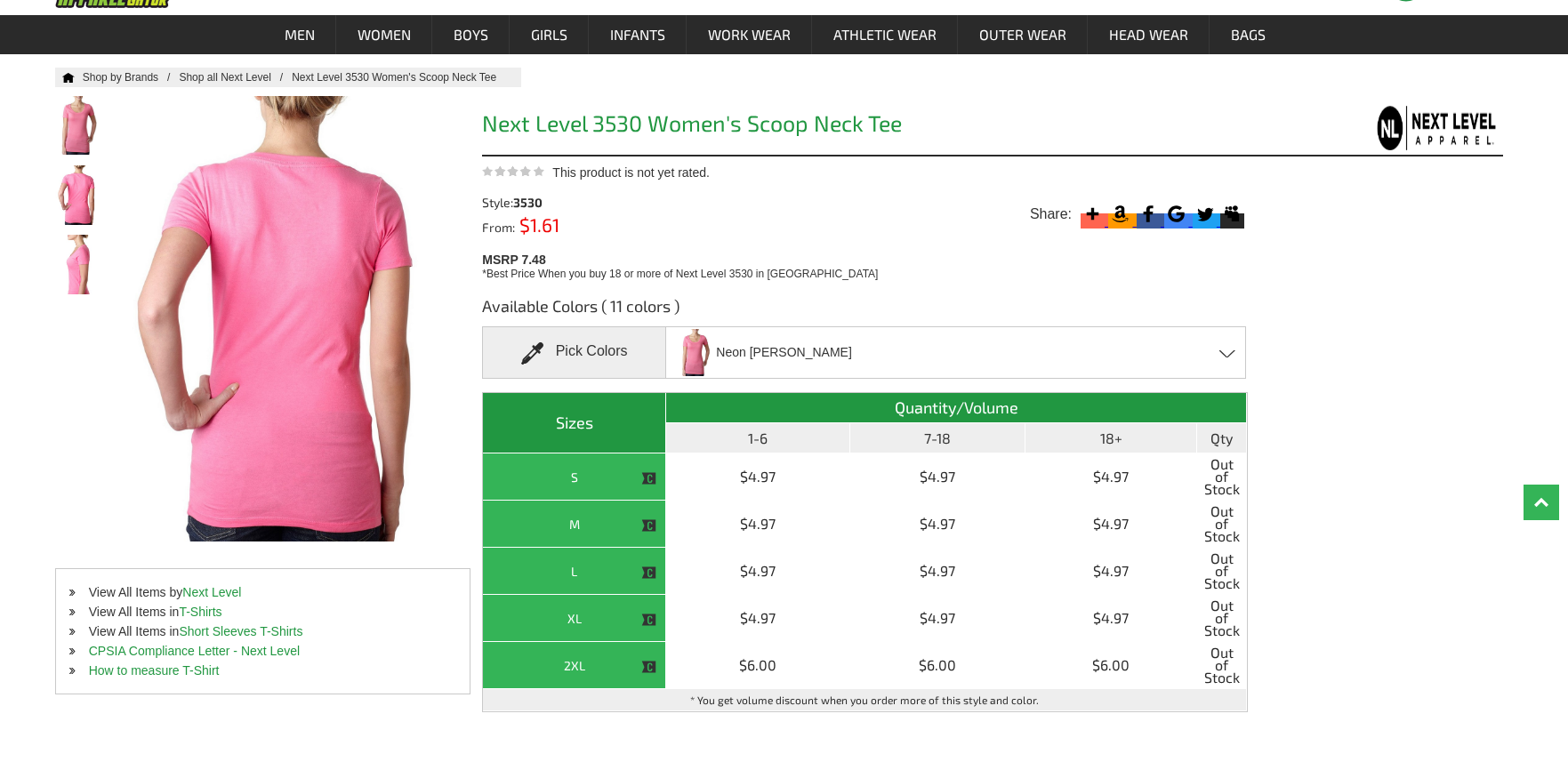
click at [1219, 349] on div "Neon [PERSON_NAME] Banana Cream - Closeout [PERSON_NAME] - Closeout Light Orang…" at bounding box center [956, 351] width 581 height 52
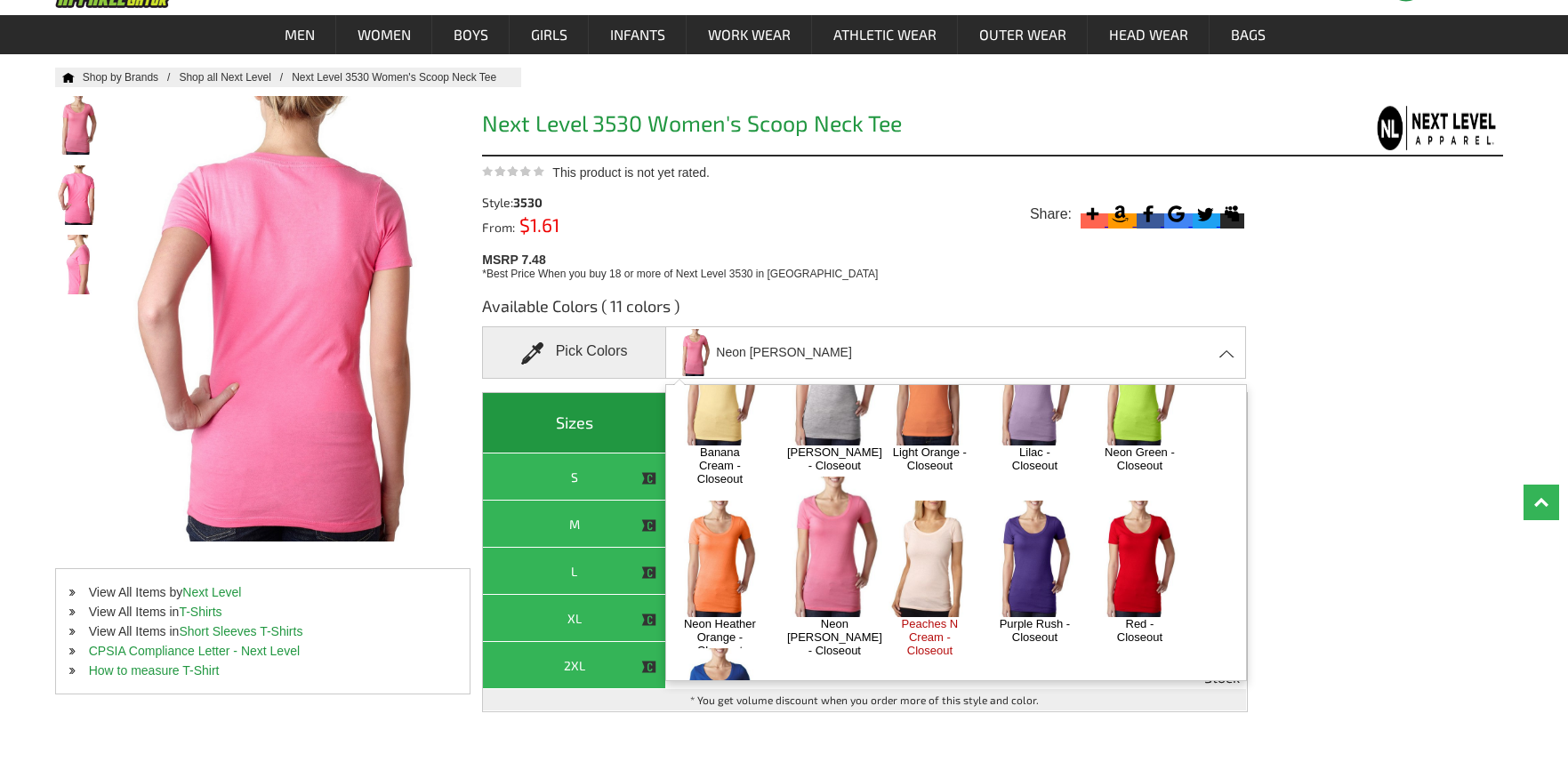
click at [924, 617] on link "Peaches N Cream - Closeout" at bounding box center [930, 637] width 75 height 40
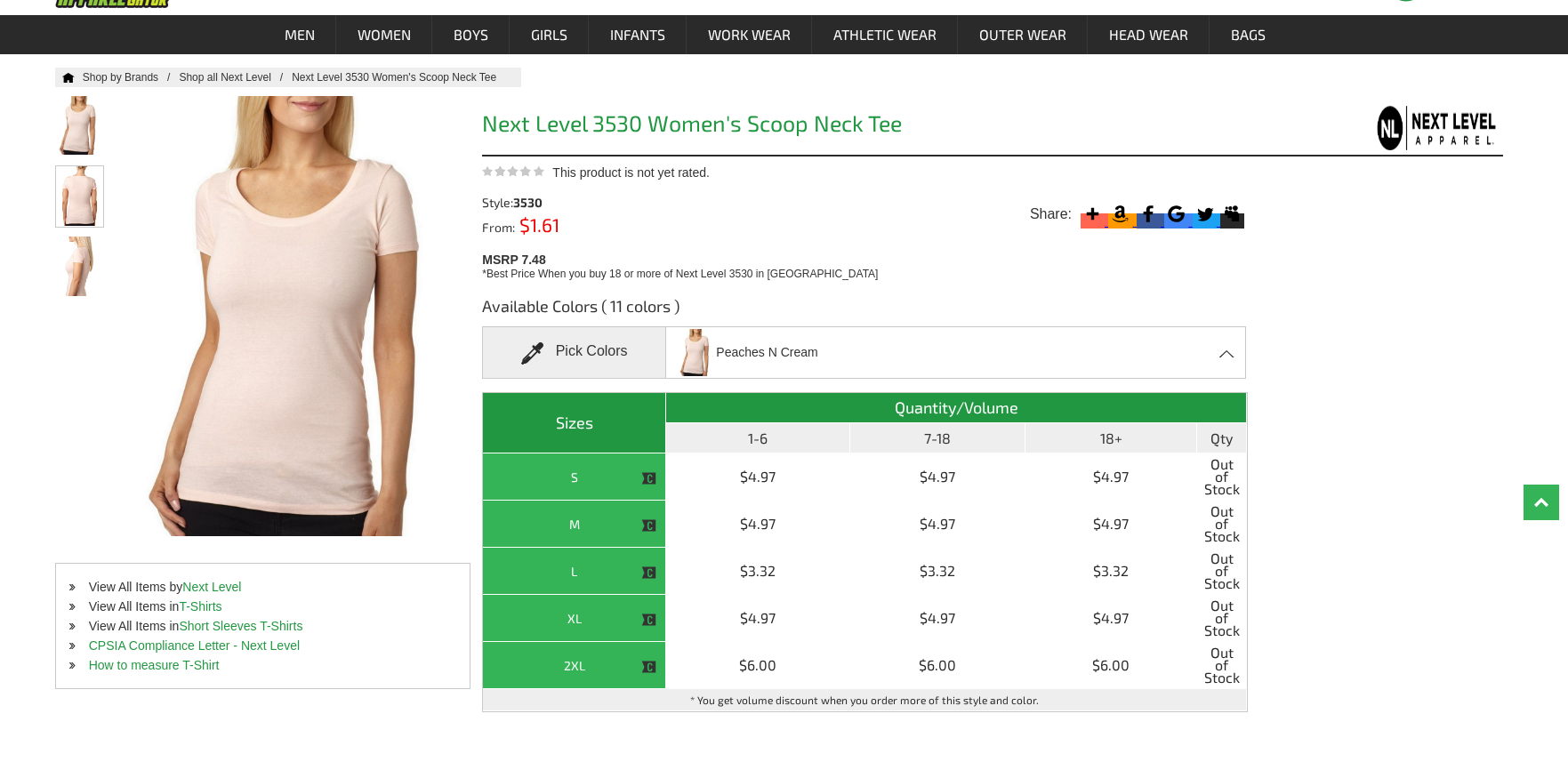
click at [77, 191] on img at bounding box center [79, 195] width 47 height 60
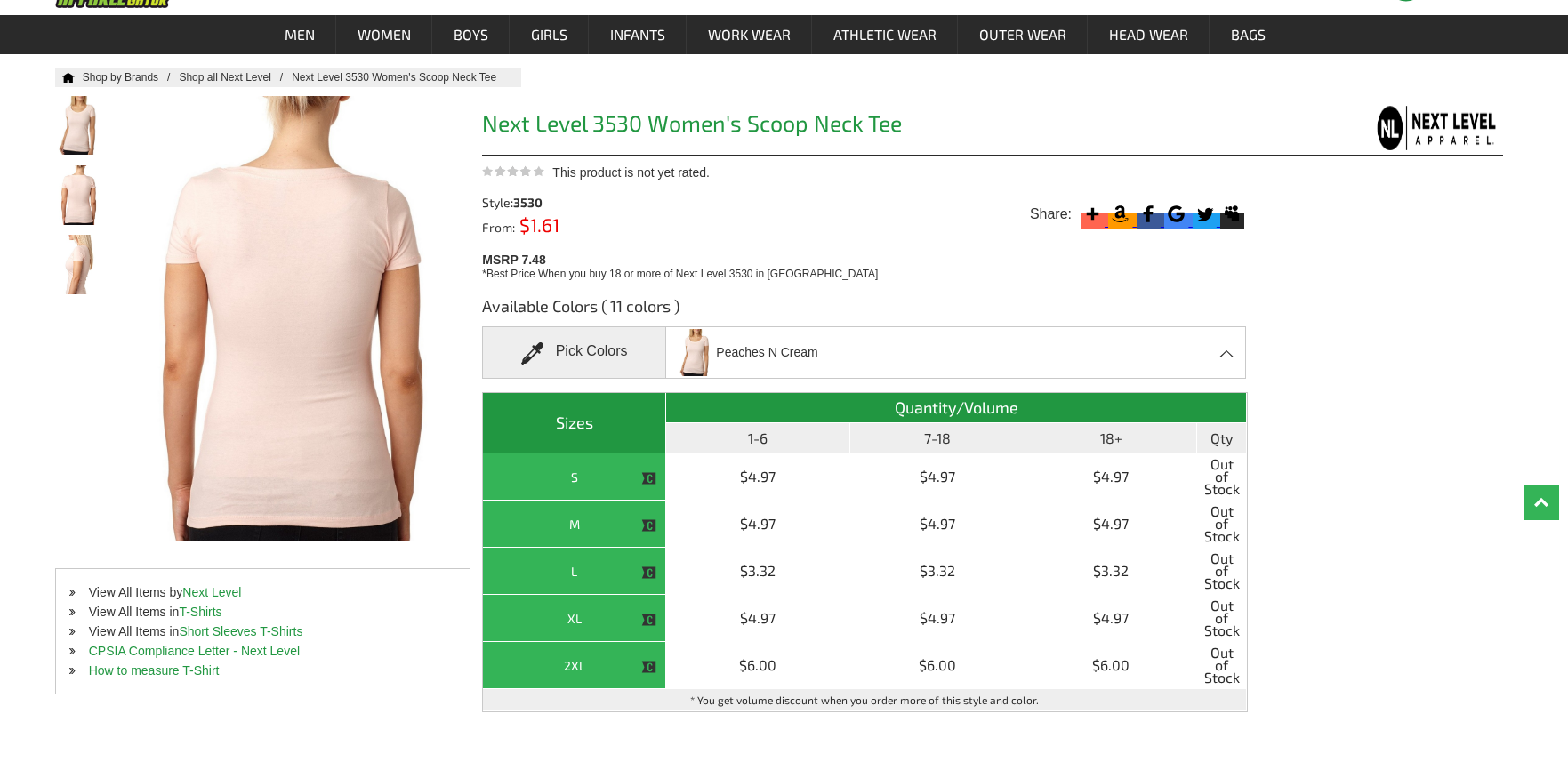
drag, startPoint x: 720, startPoint y: 352, endPoint x: 813, endPoint y: 351, distance: 93.0
click at [813, 351] on span "Peaches N Cream" at bounding box center [767, 352] width 101 height 31
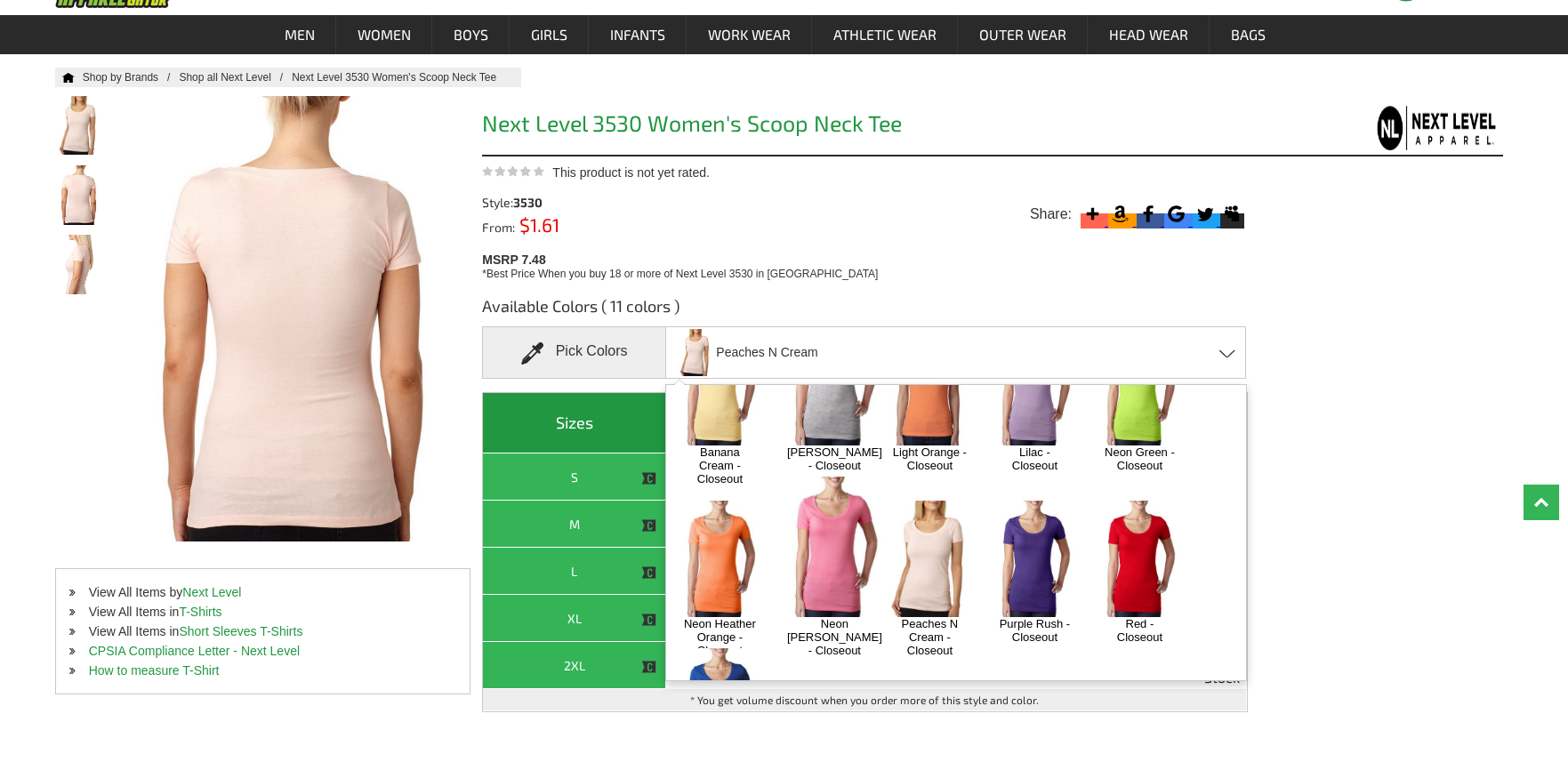
copy span "Peaches N Cream"
click at [1042, 528] on img at bounding box center [1035, 558] width 94 height 117
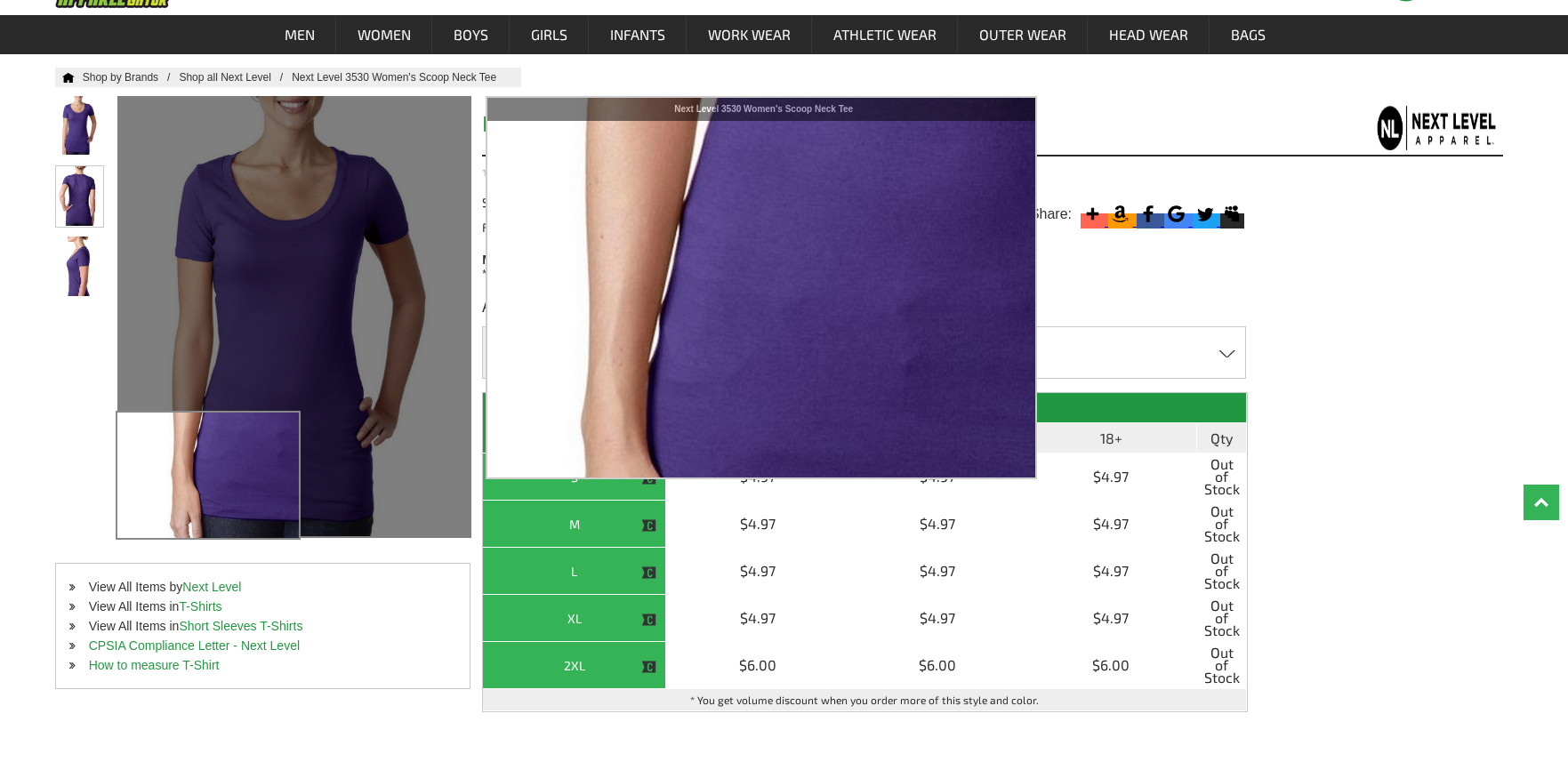
click at [70, 185] on img at bounding box center [79, 195] width 47 height 60
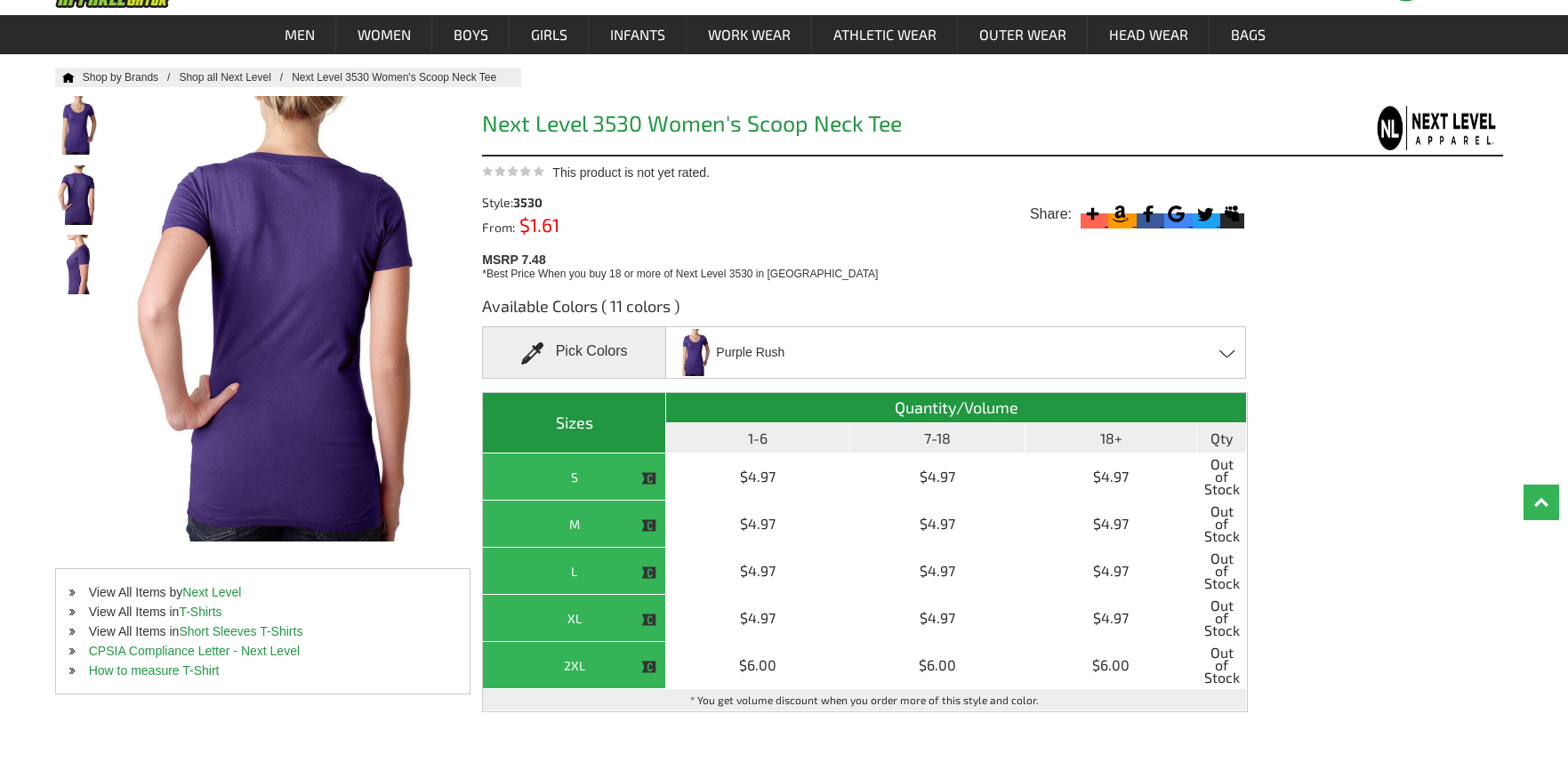
drag, startPoint x: 717, startPoint y: 351, endPoint x: 784, endPoint y: 357, distance: 67.3
click at [784, 357] on span "Purple Rush" at bounding box center [750, 352] width 69 height 31
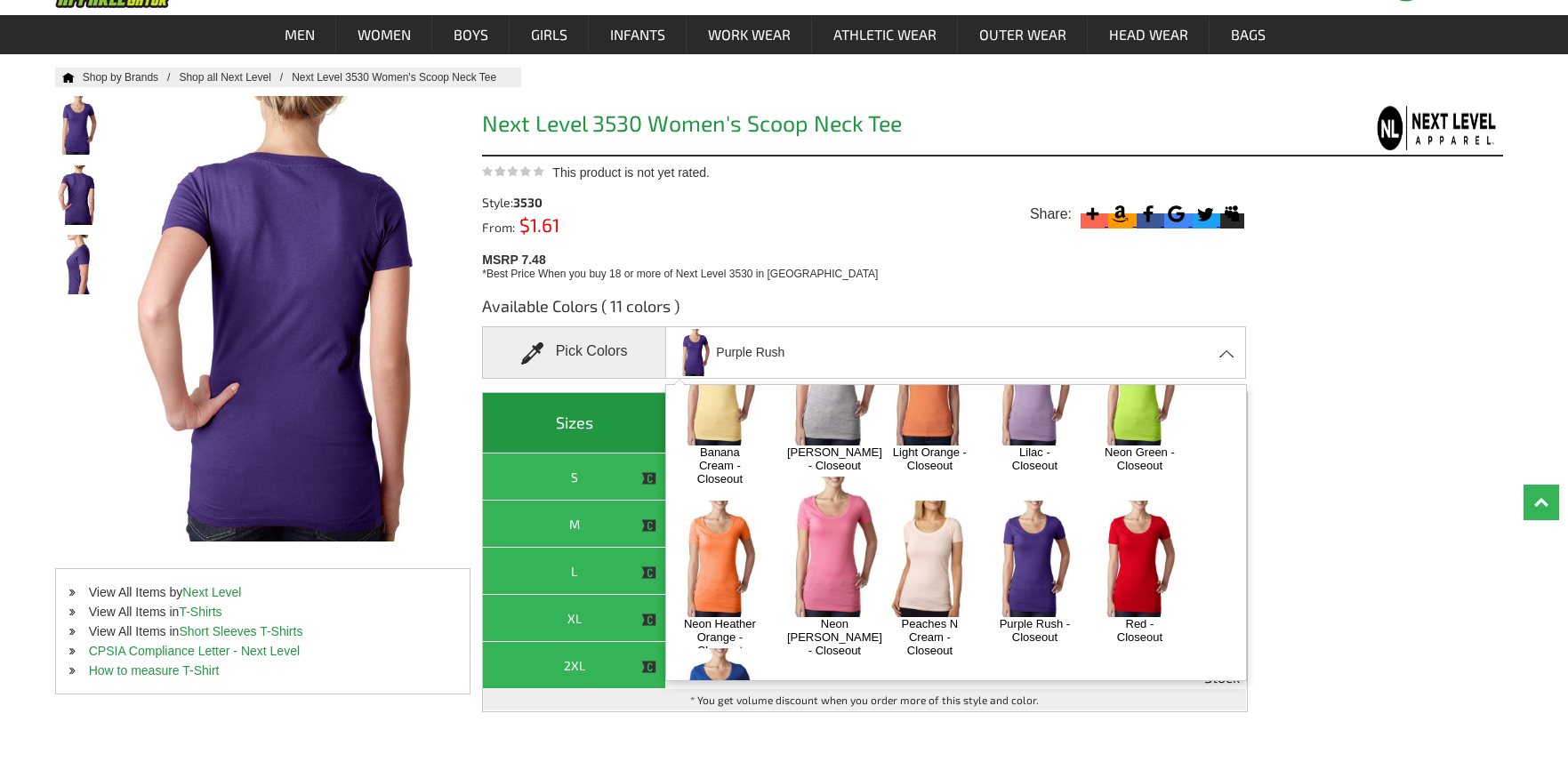
copy span "Purple Rush"
click at [1137, 534] on img at bounding box center [1139, 558] width 94 height 117
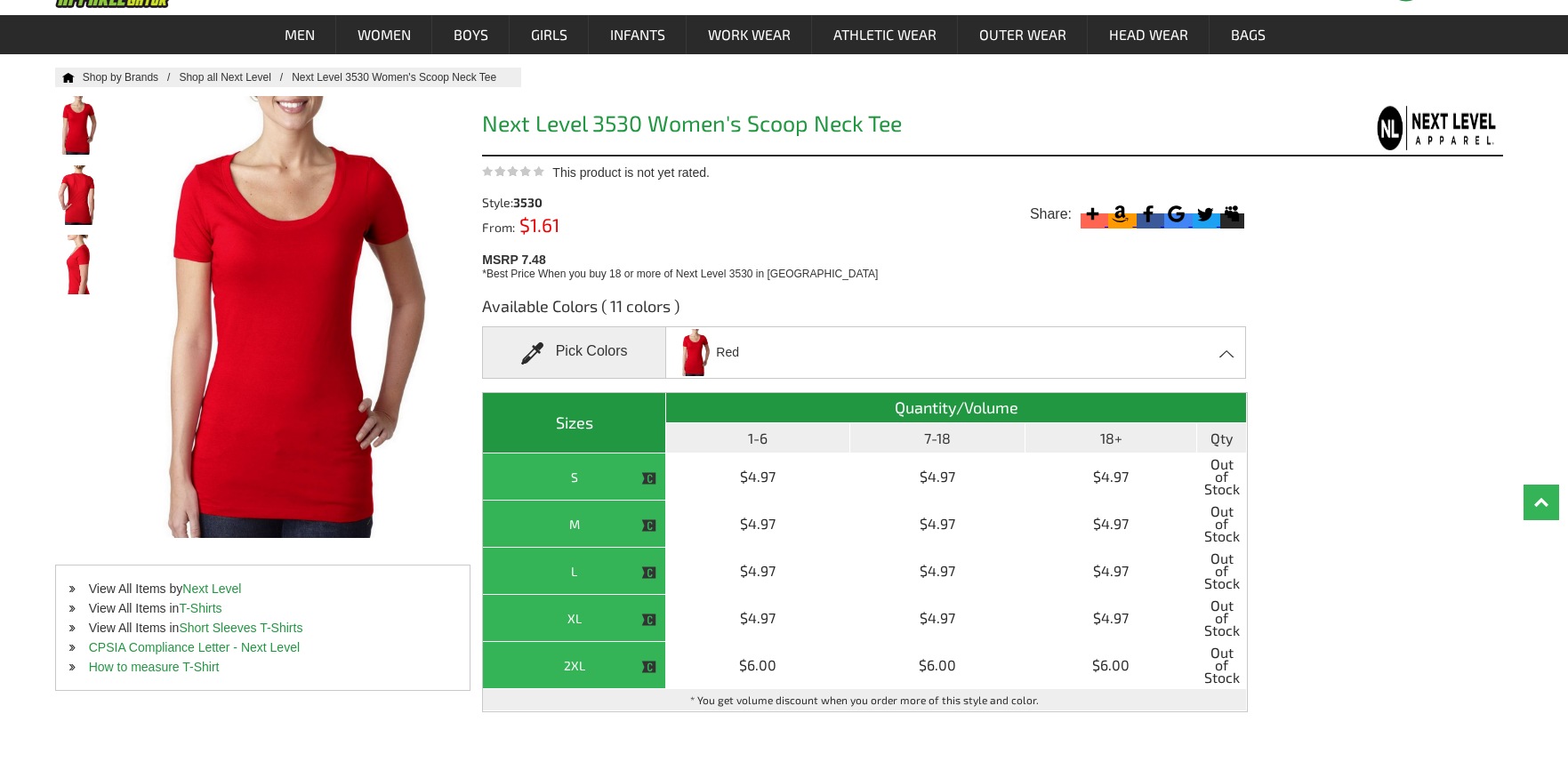
click at [1414, 430] on div "Available Colors ( 11 colors ) Pick Colors Red Banana Cream - Closeout [PERSON_…" at bounding box center [992, 528] width 1021 height 493
click at [95, 206] on img at bounding box center [79, 195] width 47 height 60
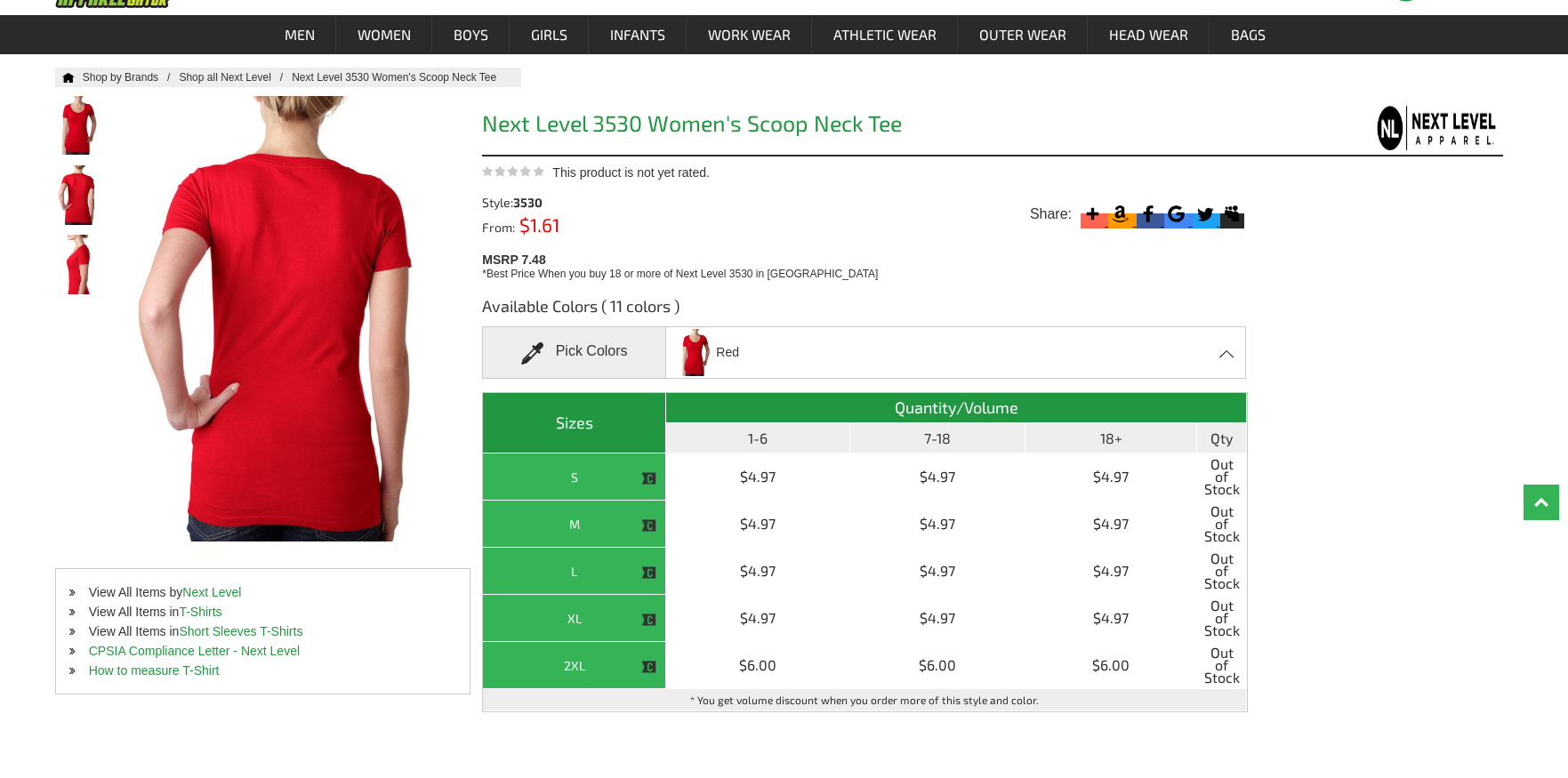
click at [1227, 350] on span at bounding box center [1227, 353] width 17 height 8
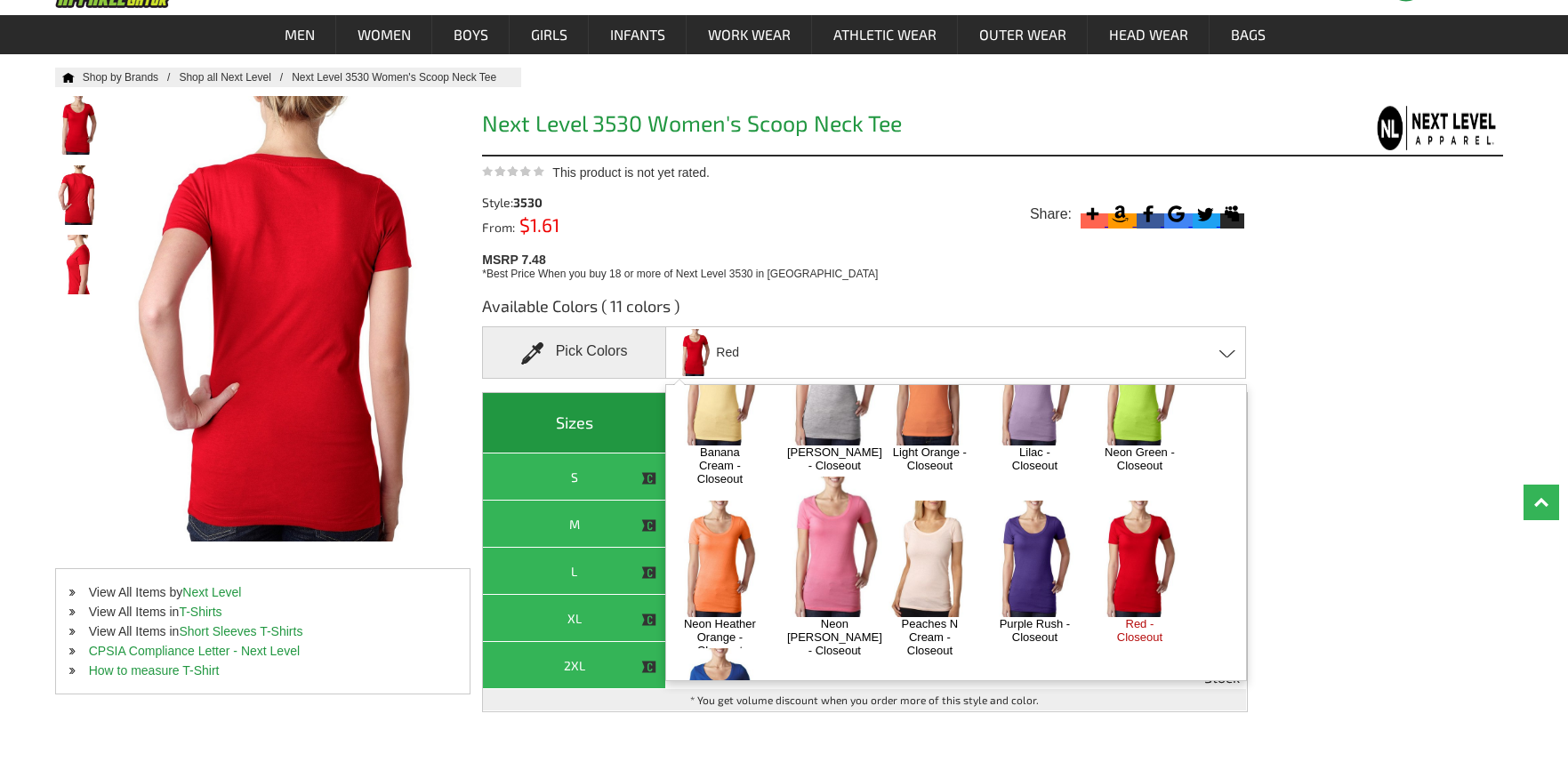
scroll to position [156, 0]
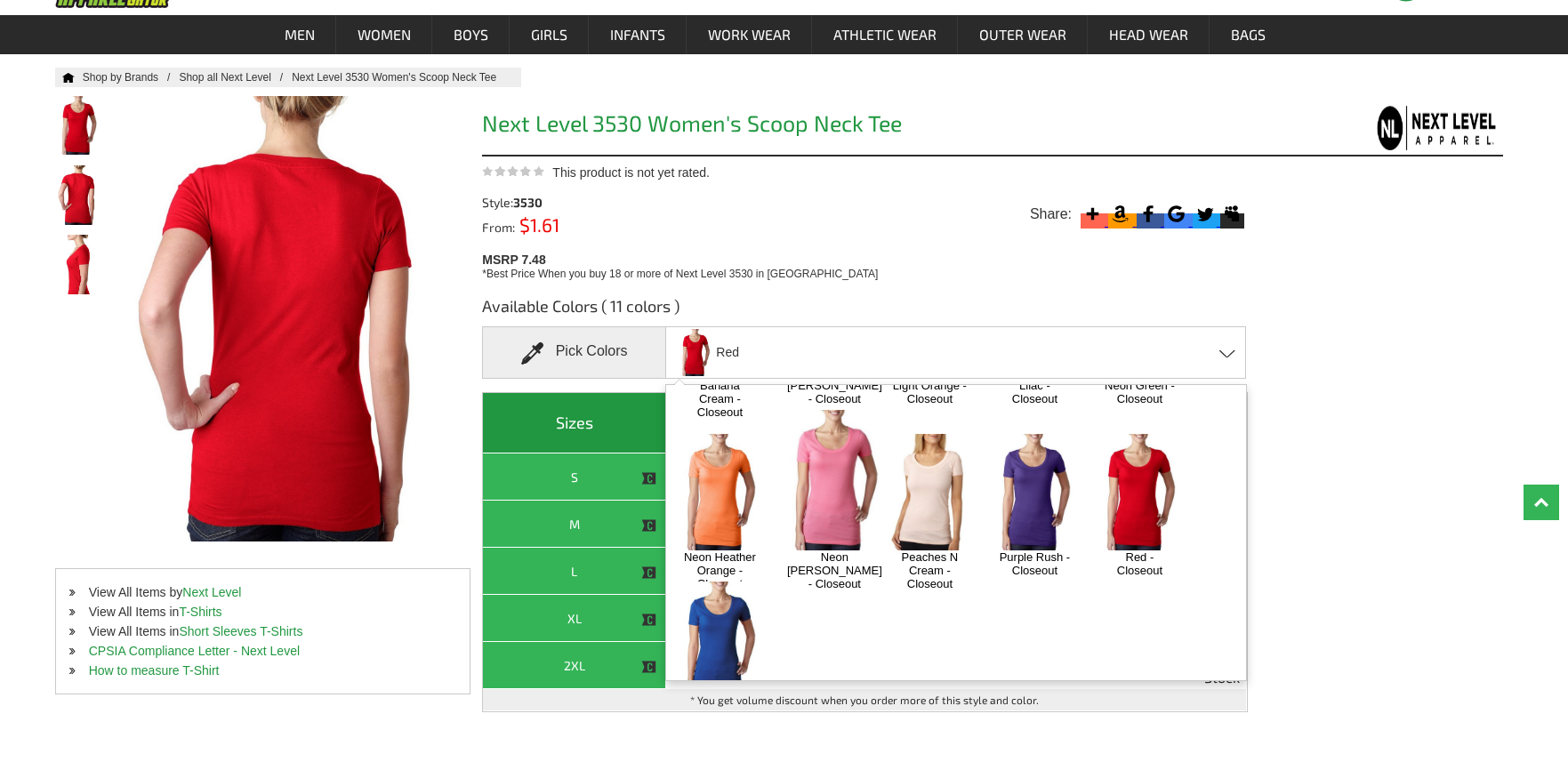
click at [714, 616] on img at bounding box center [720, 639] width 94 height 117
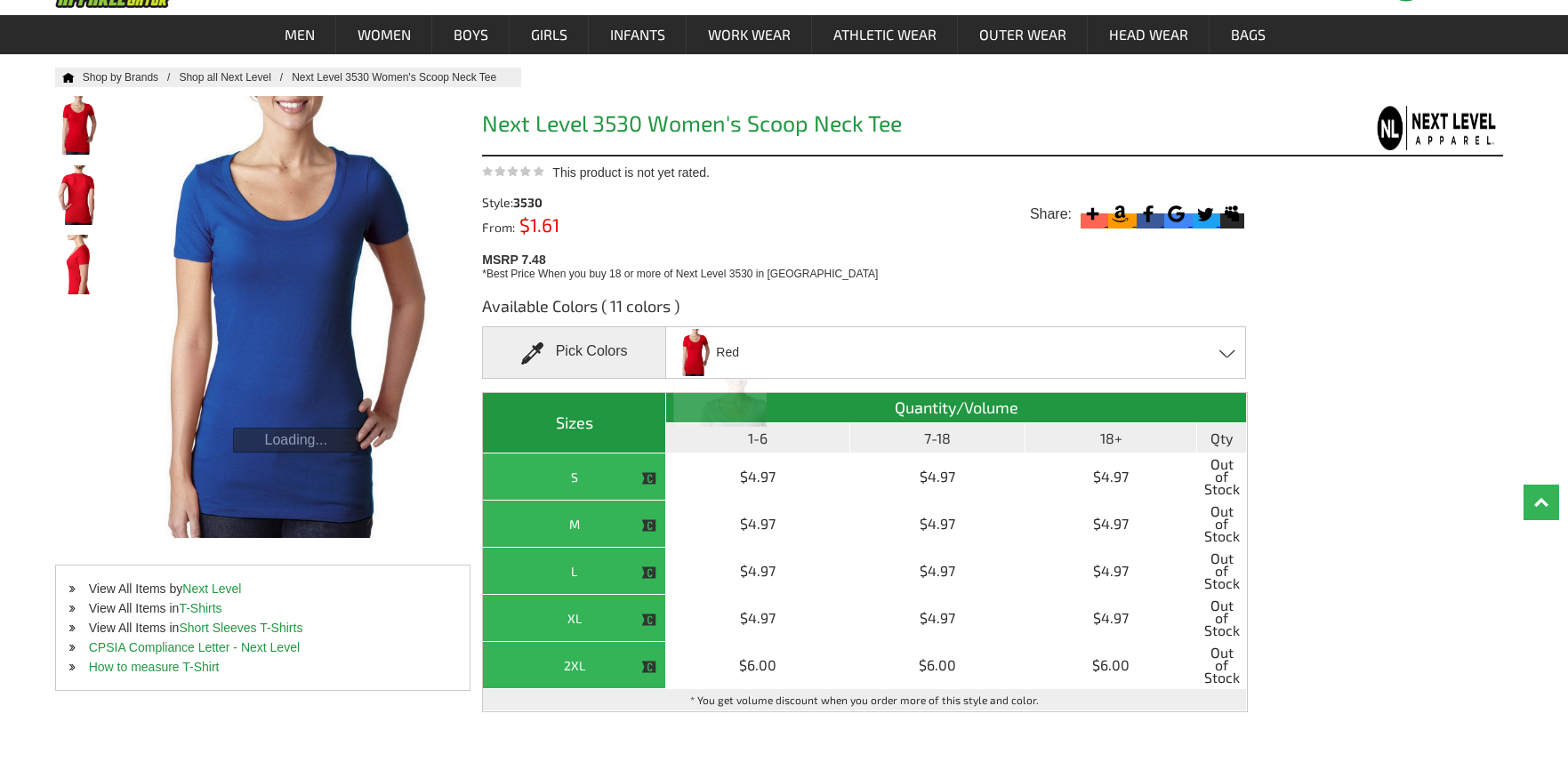
scroll to position [747, 0]
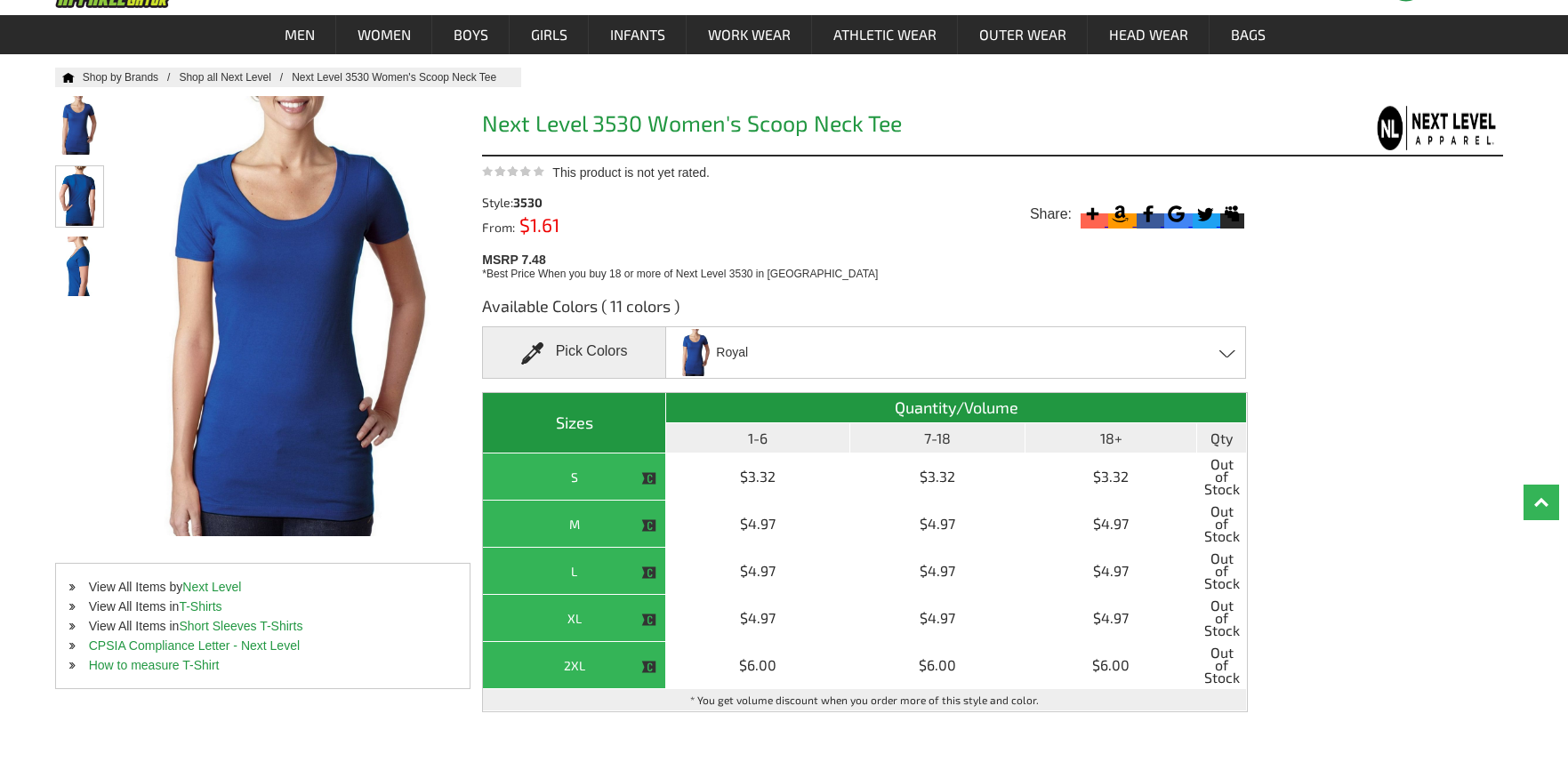
click at [73, 185] on img at bounding box center [79, 195] width 47 height 60
click at [1215, 347] on div "Royal Banana Cream - Closeout [PERSON_NAME] - Closeout Light Orange - Closeout …" at bounding box center [956, 351] width 581 height 52
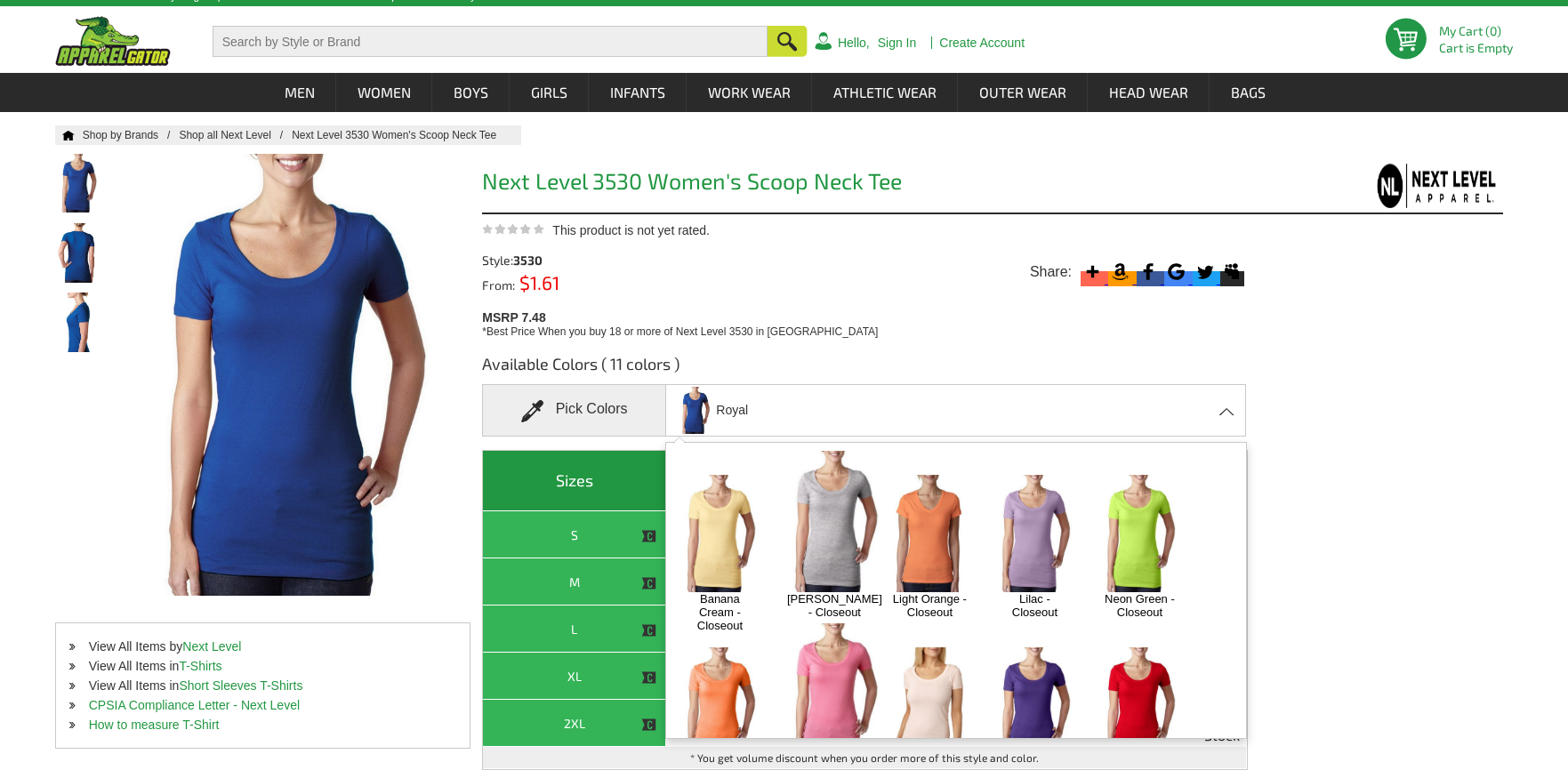
scroll to position [0, 0]
